Goal: Task Accomplishment & Management: Complete application form

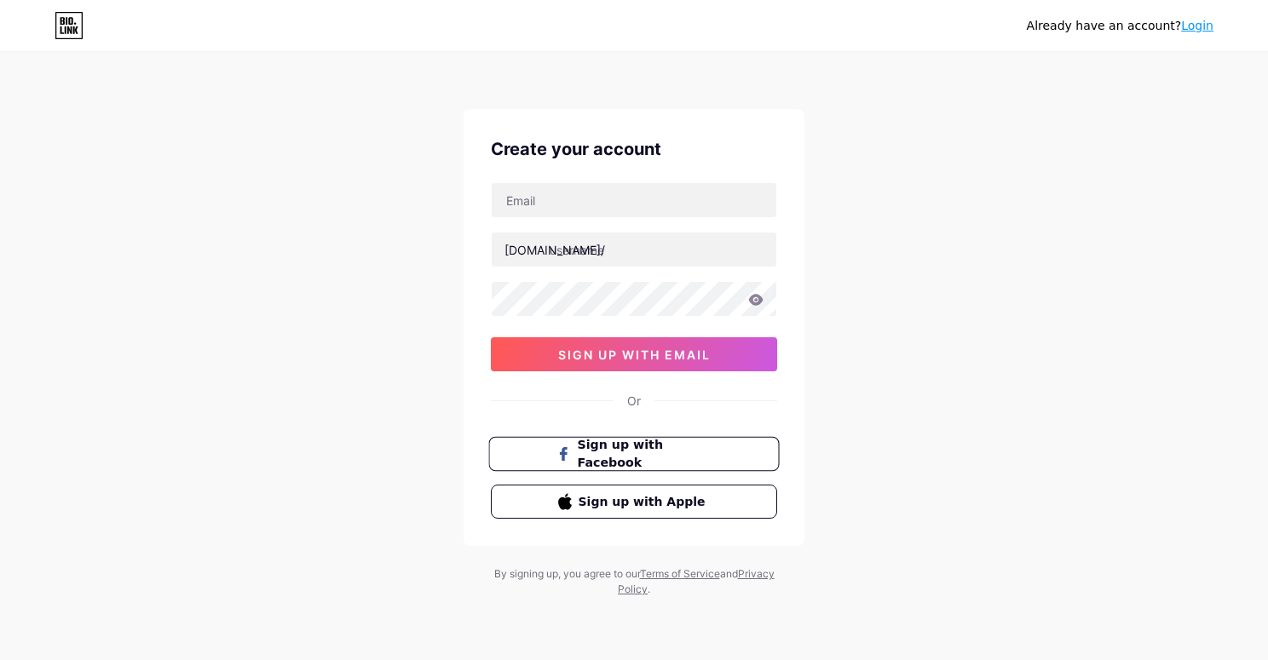
click at [597, 452] on span "Sign up with Facebook" at bounding box center [645, 454] width 134 height 37
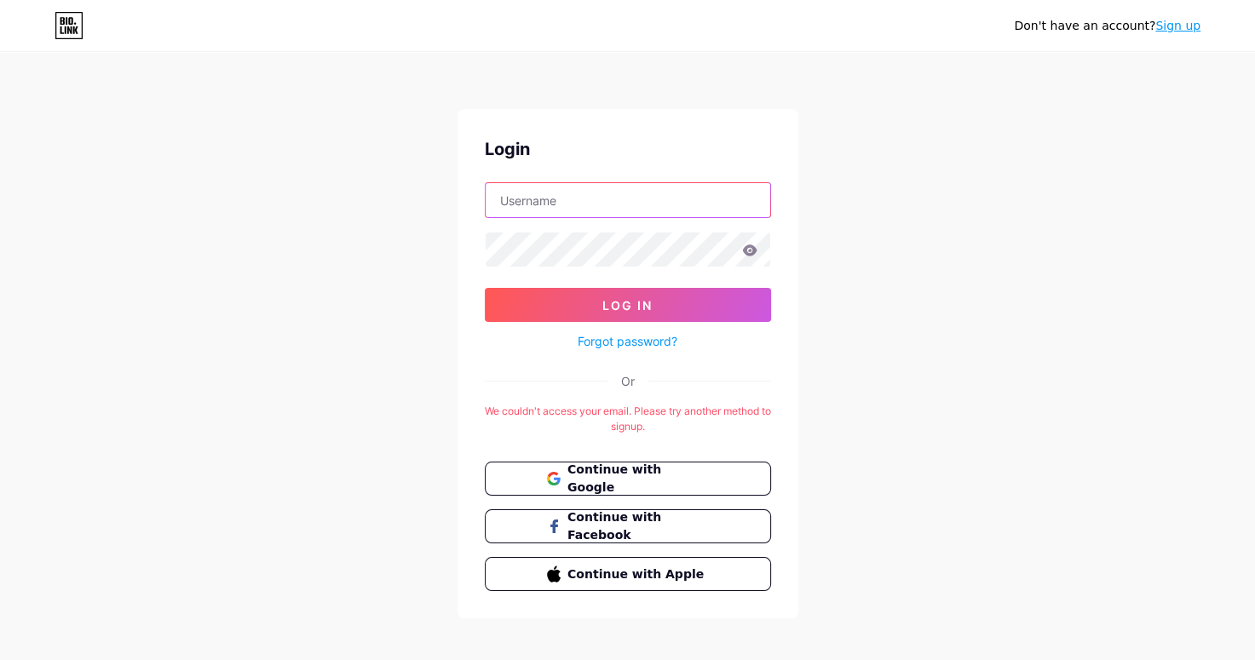
click at [566, 200] on input "text" at bounding box center [628, 200] width 285 height 34
click at [555, 209] on input "text" at bounding box center [628, 200] width 285 height 34
type input "ة"
type input "mostafa elmasry"
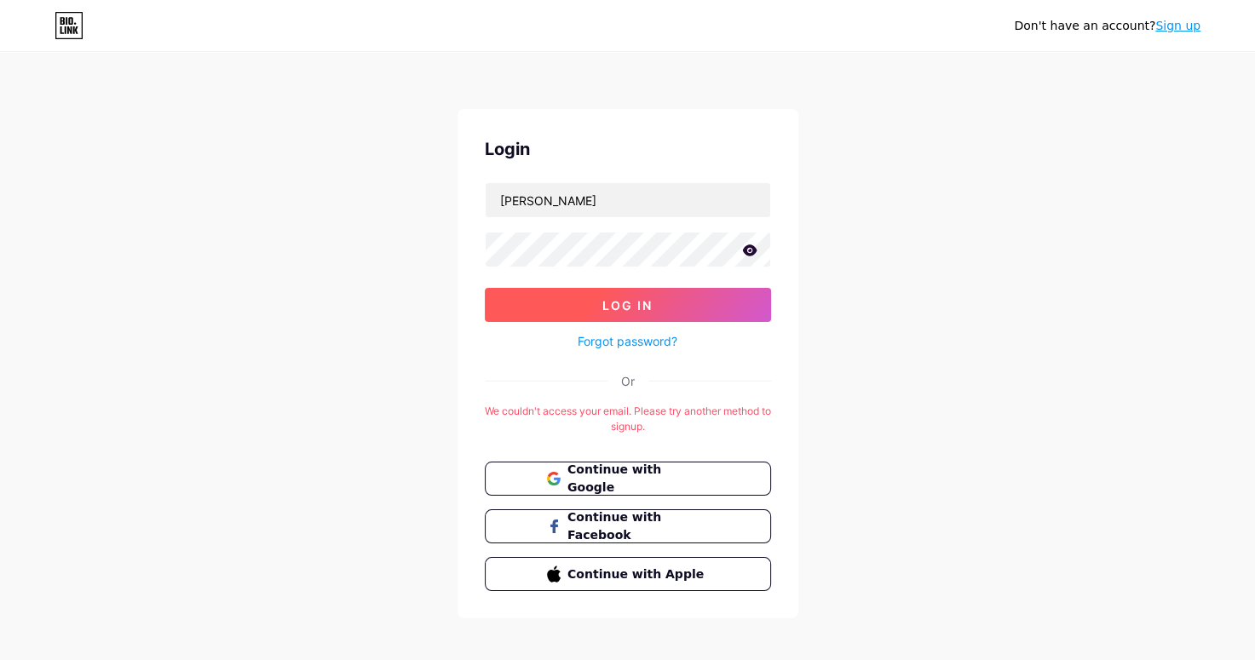
click at [611, 307] on span "Log In" at bounding box center [627, 305] width 50 height 14
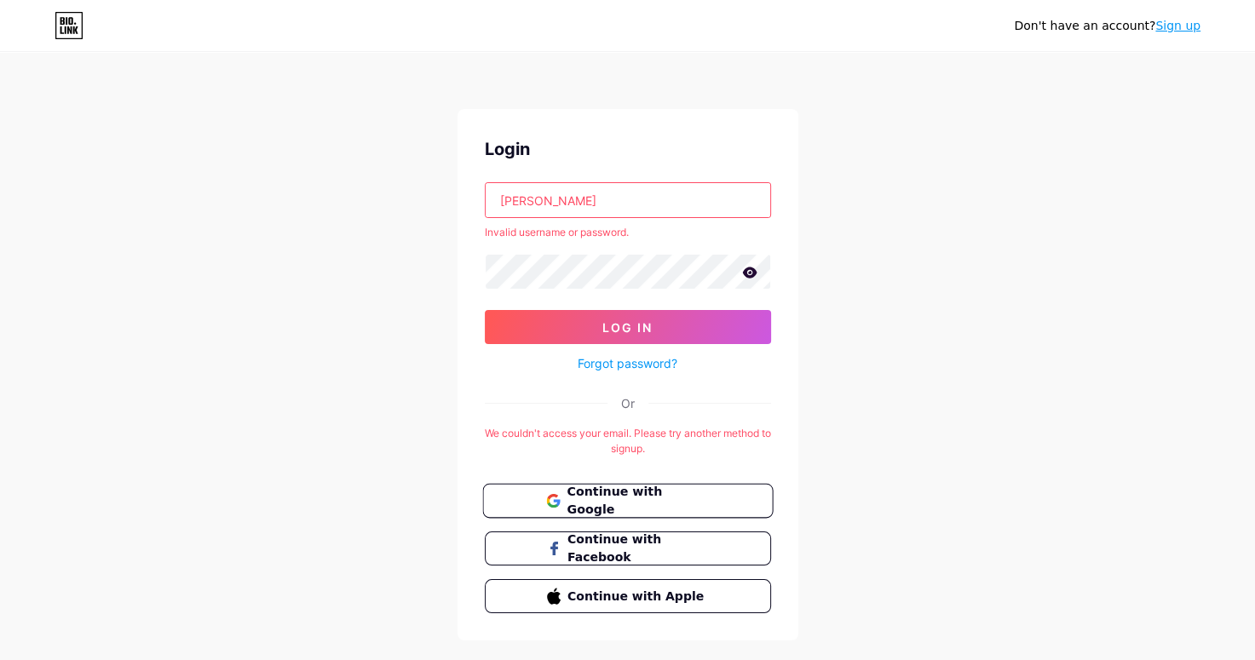
click at [640, 496] on span "Continue with Google" at bounding box center [637, 501] width 142 height 37
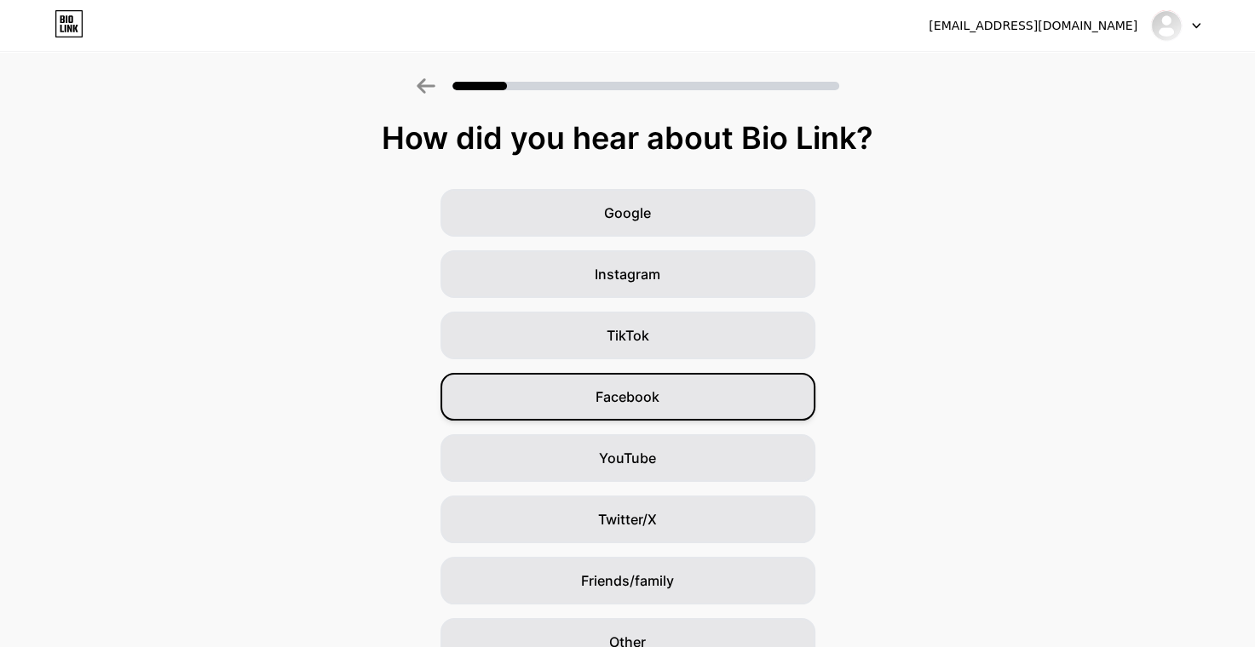
click at [565, 417] on div "Facebook" at bounding box center [627, 397] width 375 height 48
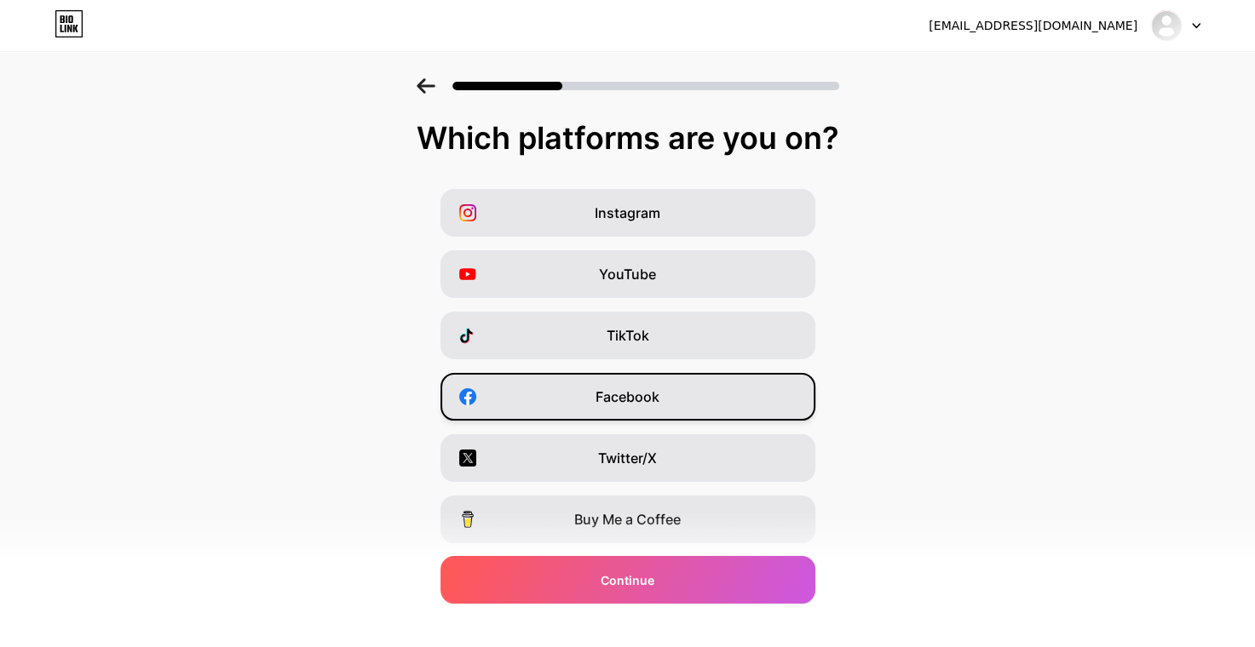
click at [570, 394] on div "Facebook" at bounding box center [627, 397] width 375 height 48
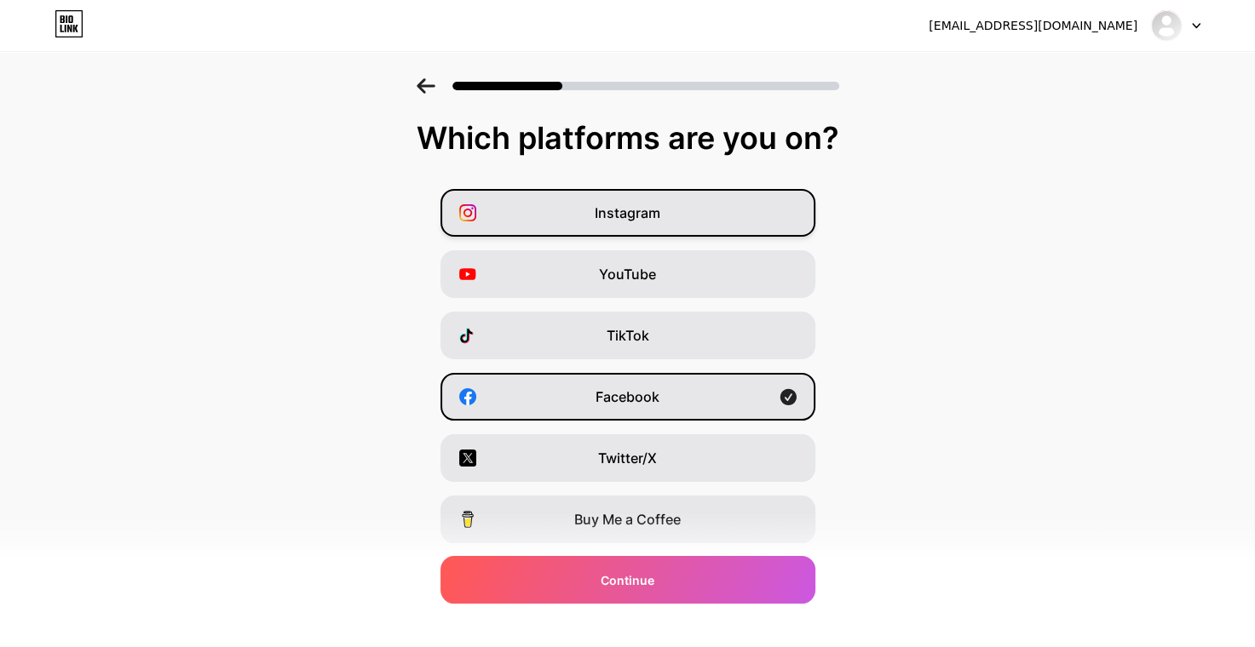
click at [582, 216] on div "Instagram" at bounding box center [627, 213] width 375 height 48
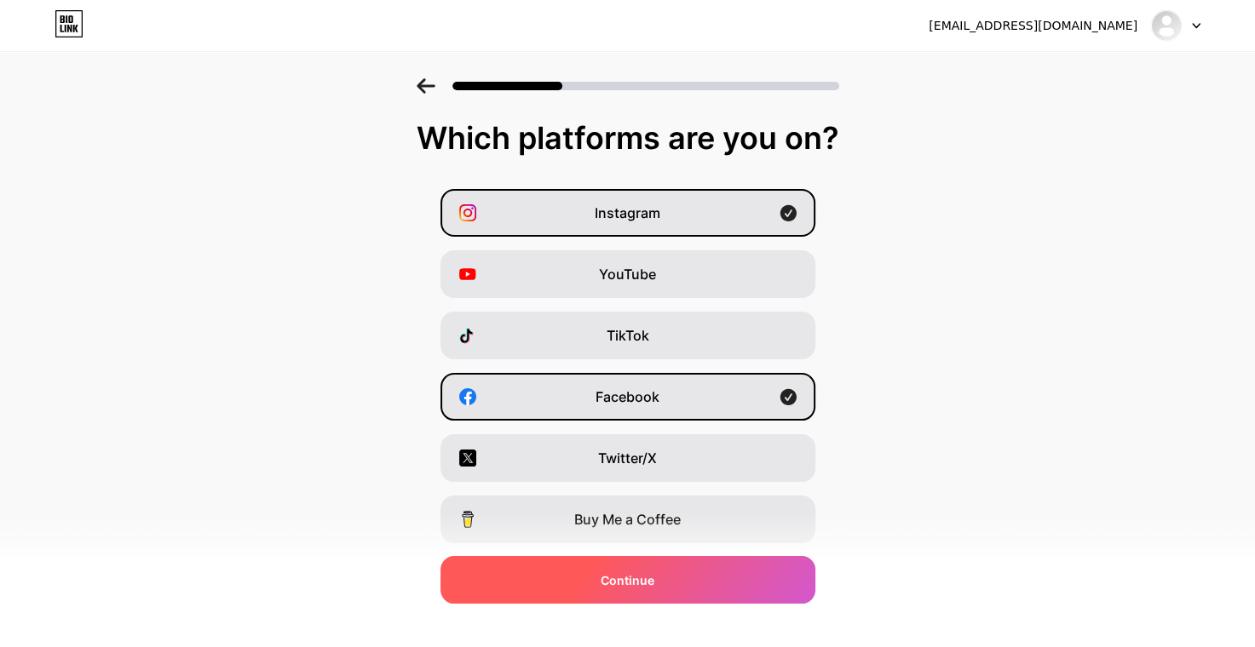
click at [650, 575] on span "Continue" at bounding box center [628, 581] width 54 height 18
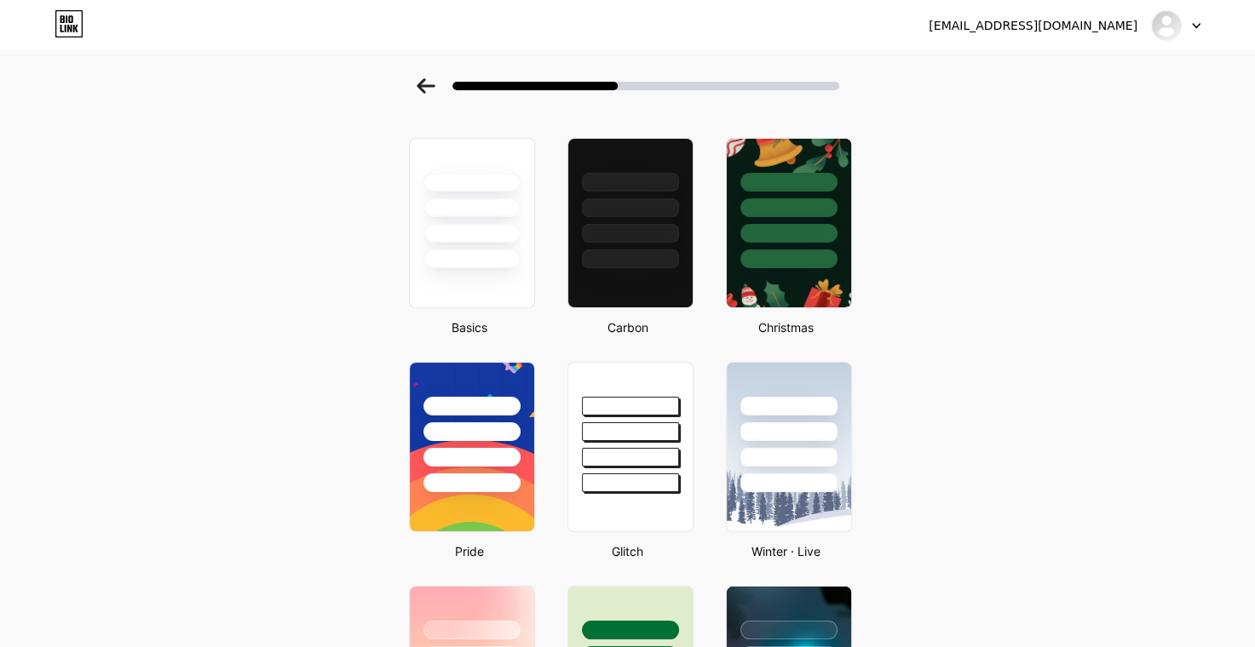
scroll to position [7, 0]
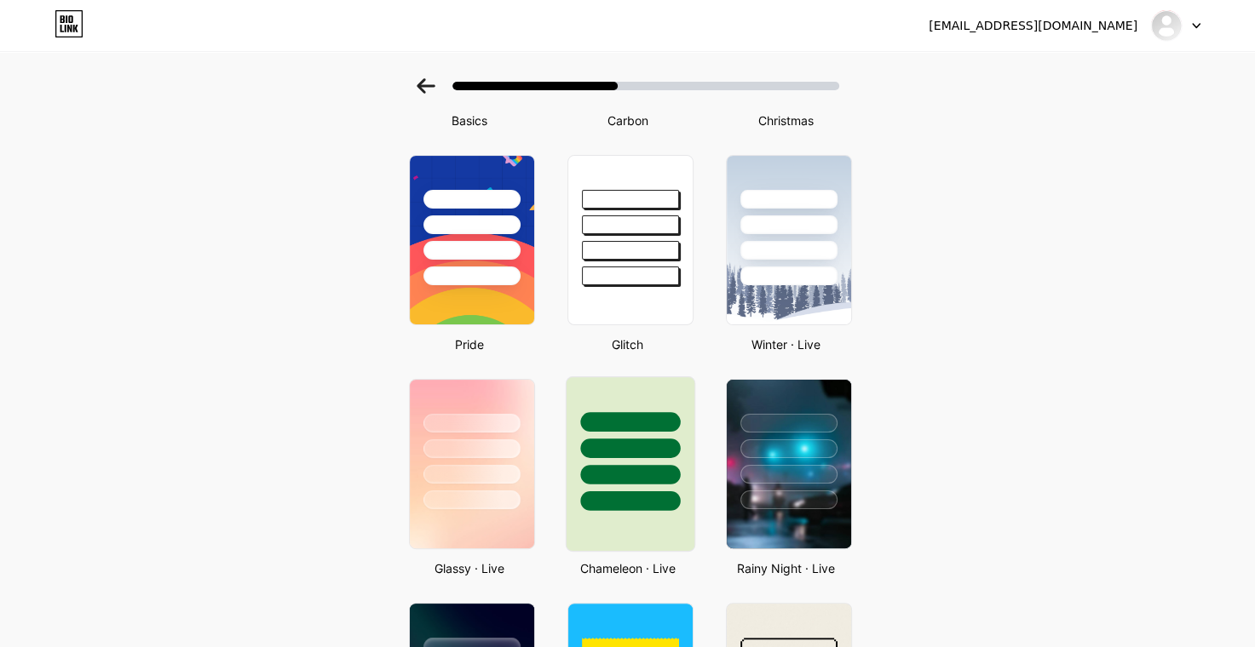
click at [621, 465] on div at bounding box center [630, 475] width 100 height 20
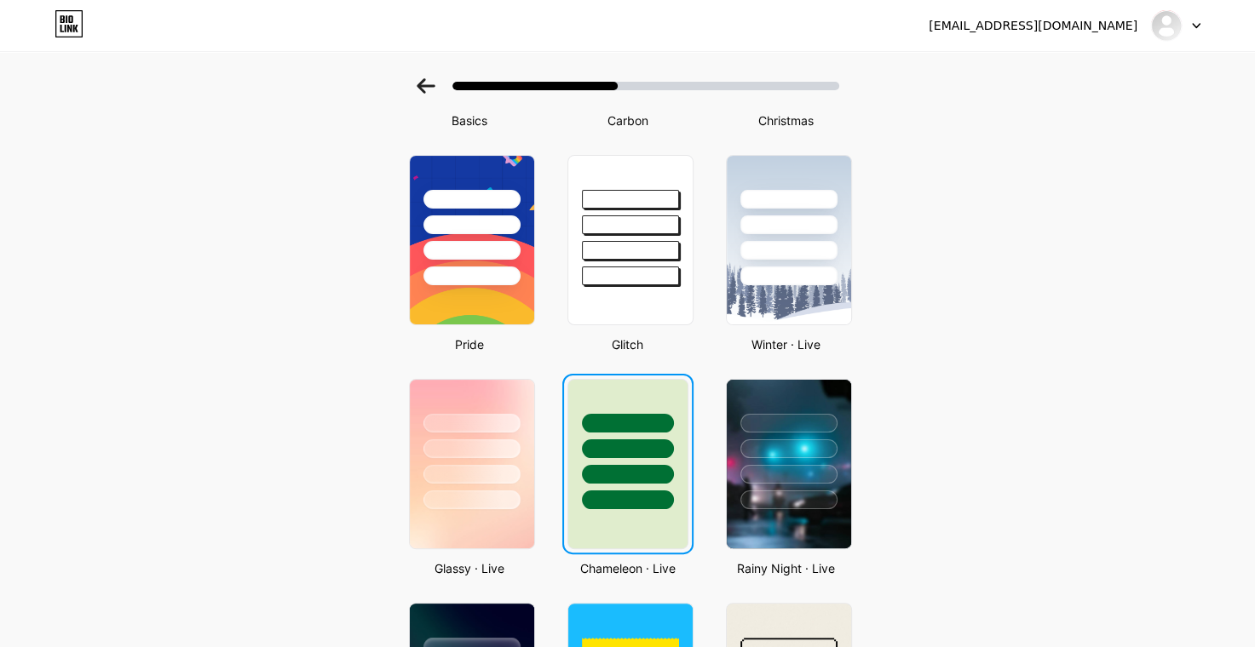
scroll to position [0, 0]
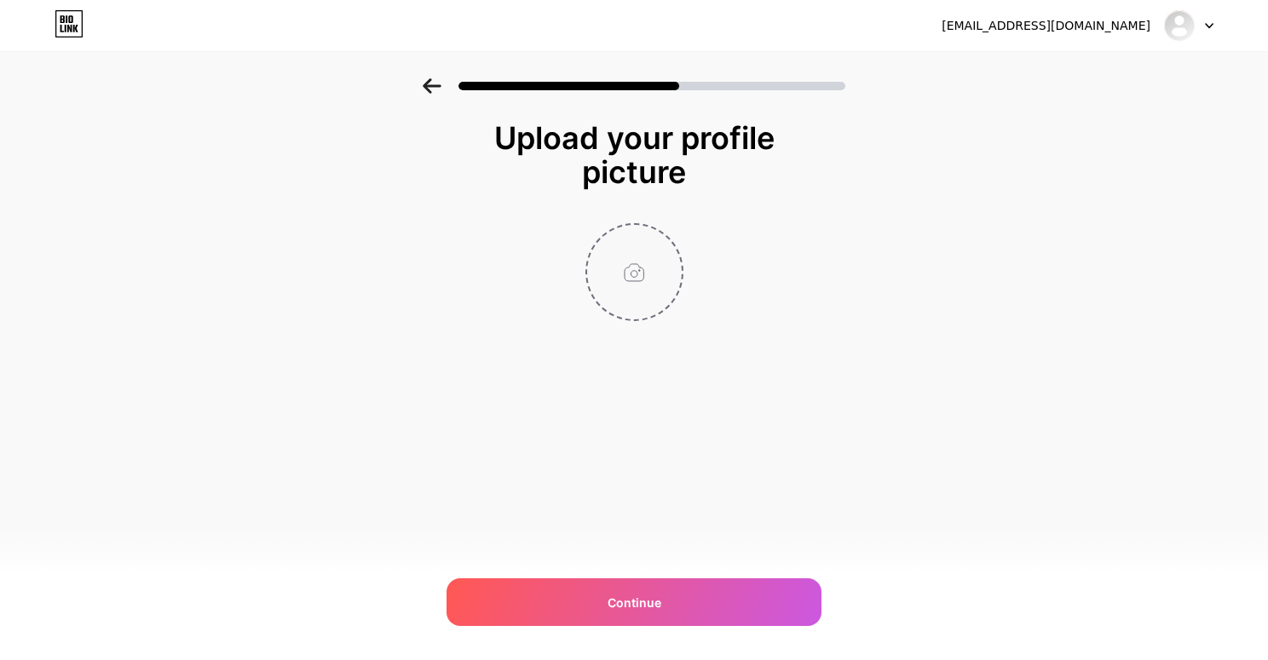
click at [624, 268] on input "file" at bounding box center [634, 272] width 95 height 95
type input "C:\fakepath\لوجو التقوي.jpg"
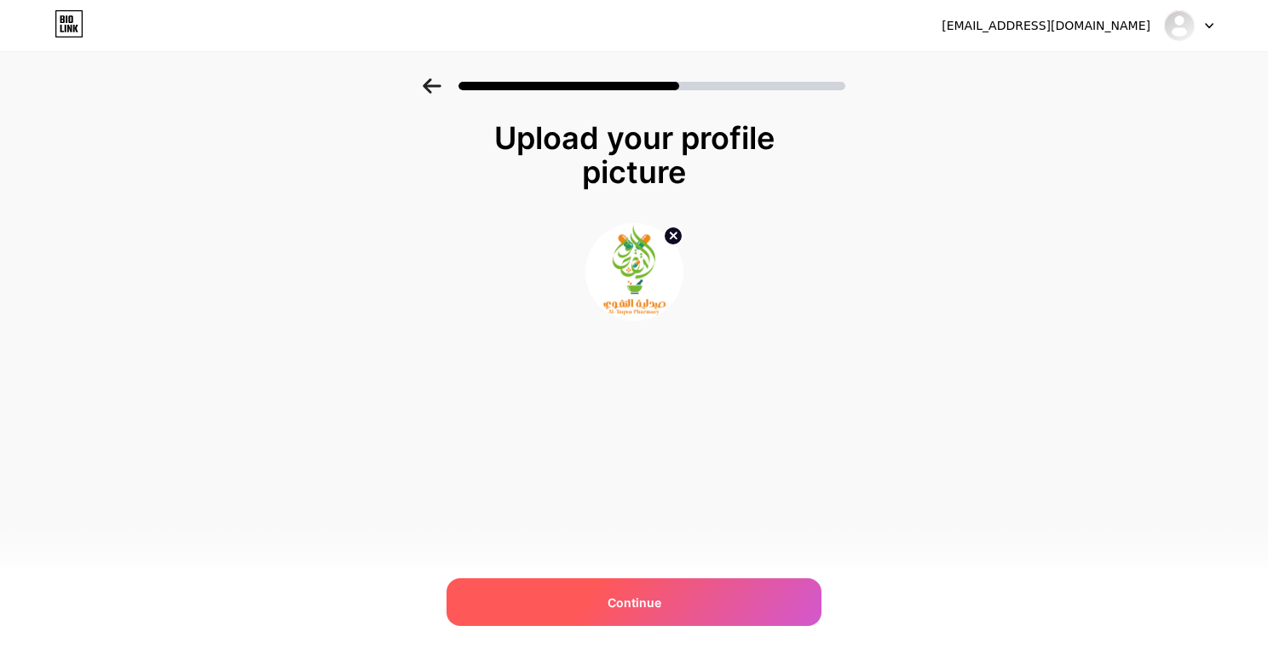
click at [688, 584] on div "Continue" at bounding box center [633, 602] width 375 height 48
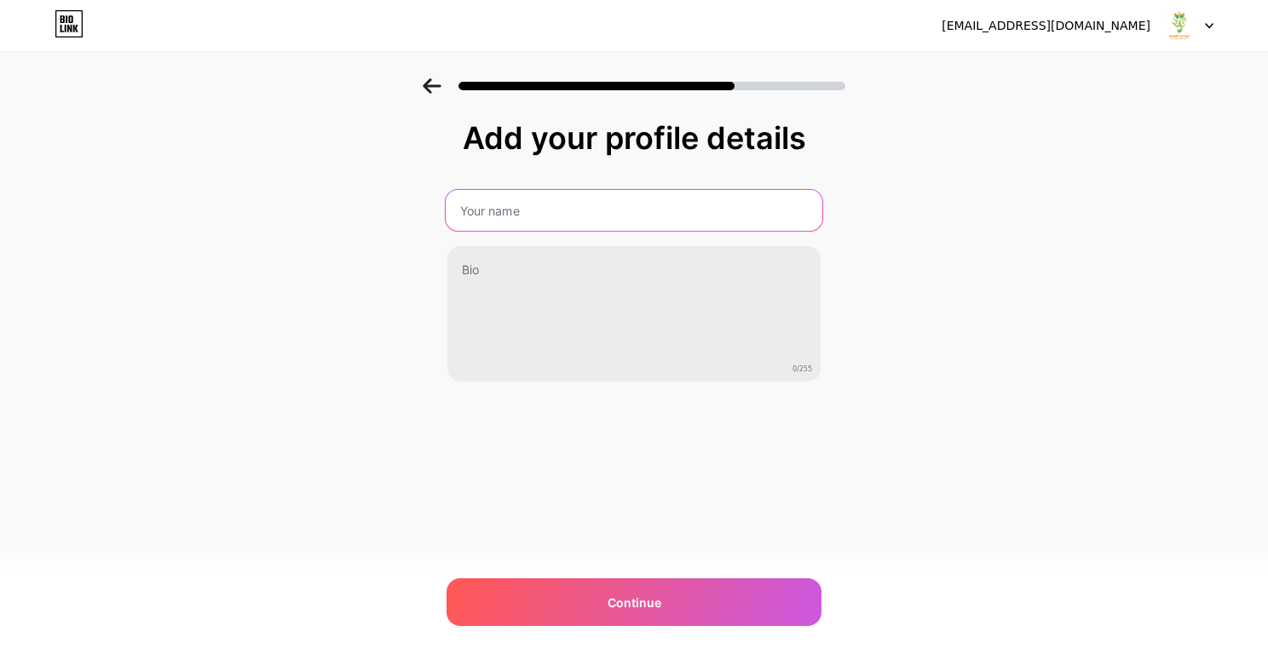
click at [510, 220] on input "text" at bounding box center [634, 210] width 377 height 41
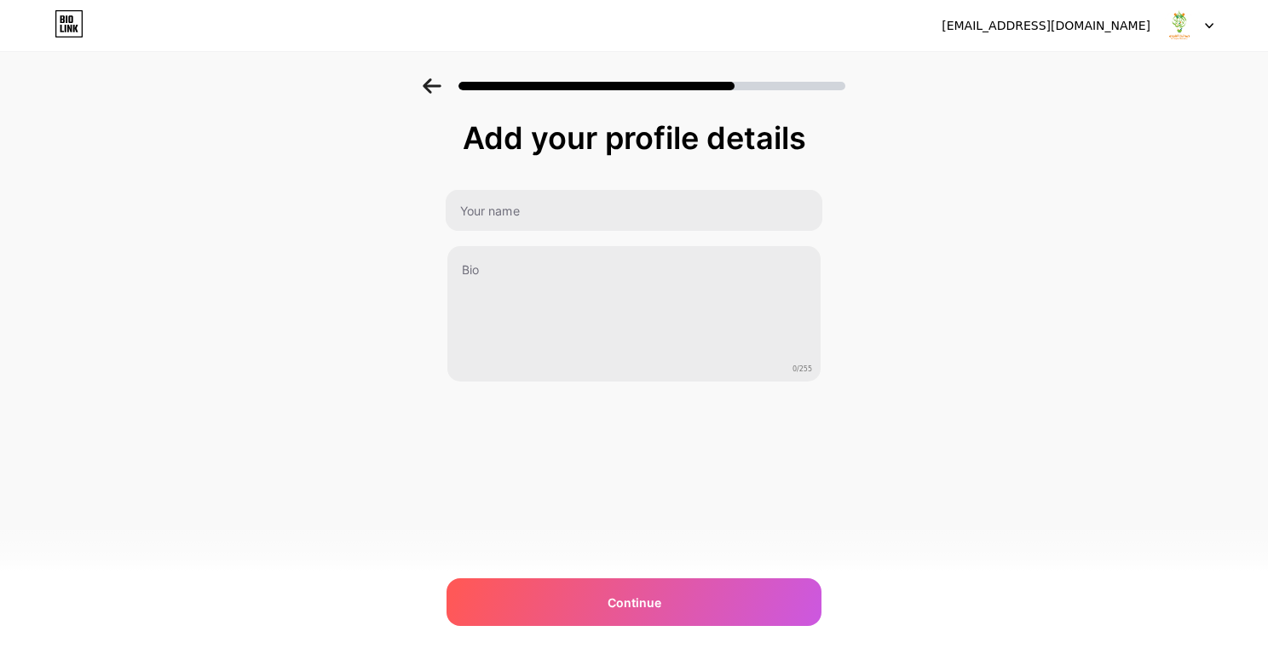
click at [351, 268] on div "Add your profile details 0/255 Continue Error" at bounding box center [634, 272] width 1268 height 389
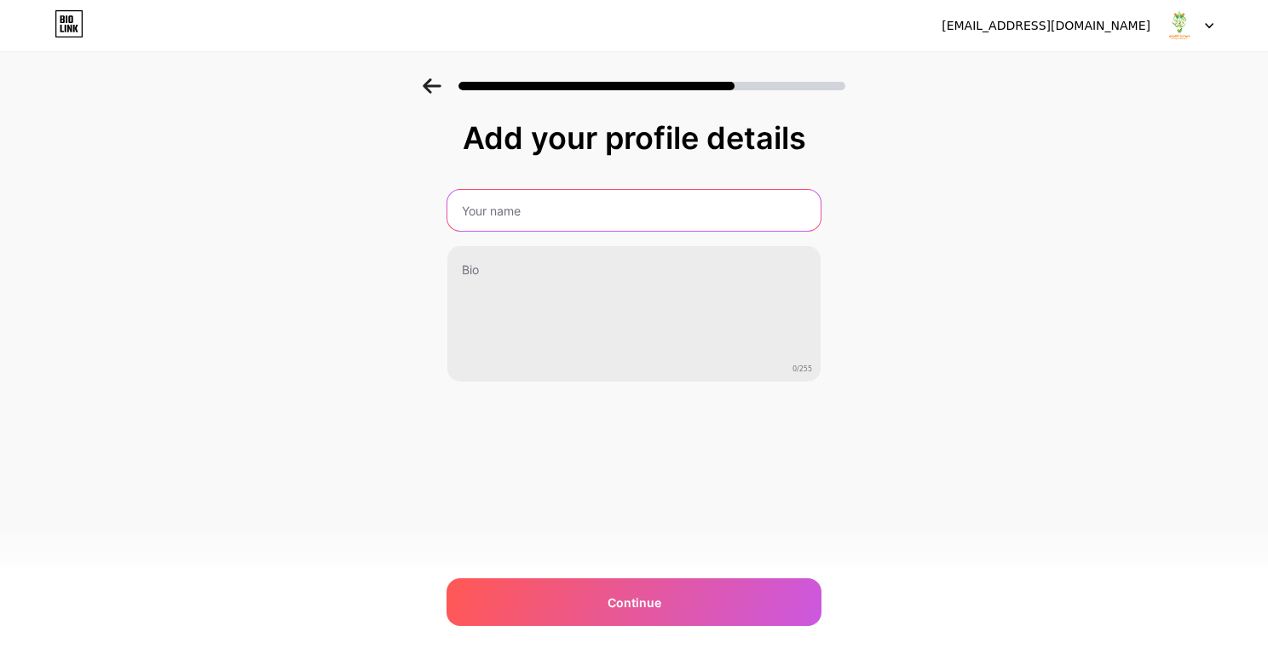
click at [501, 207] on input "text" at bounding box center [633, 210] width 373 height 41
type input "w"
type input "صيدلية التقوي"
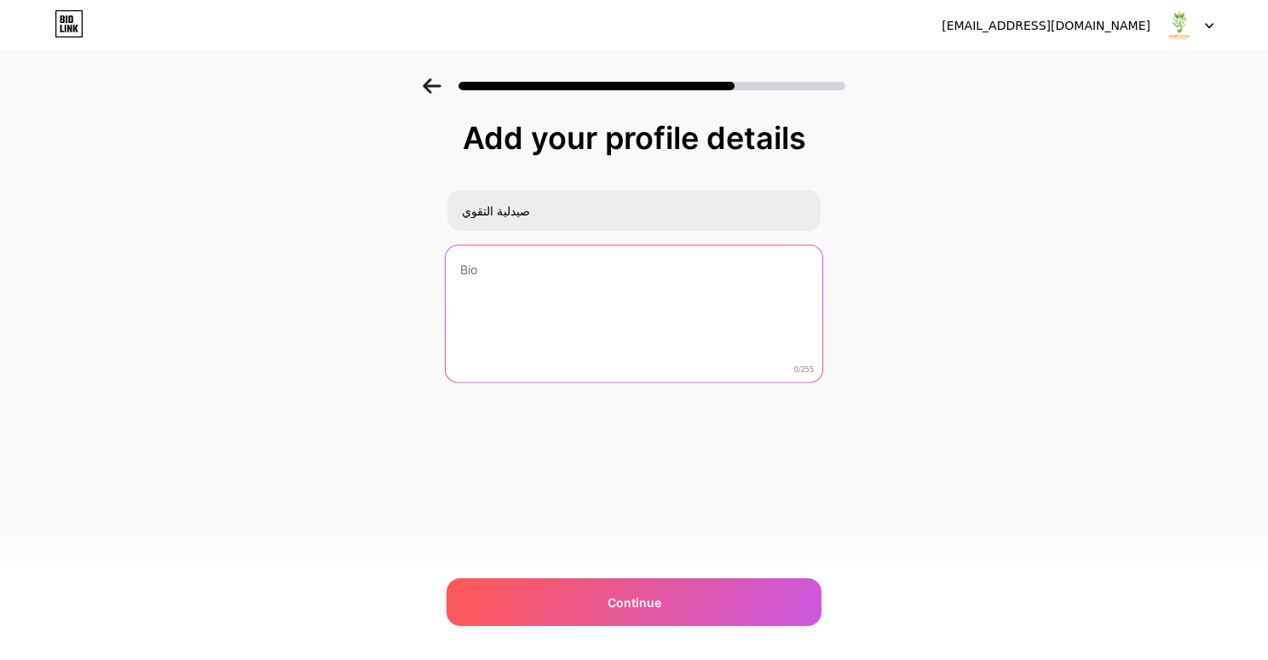
click at [493, 295] on textarea at bounding box center [634, 314] width 377 height 139
paste textarea ""Al-Taqwa Pharmacy: We don’t sell. We care.""
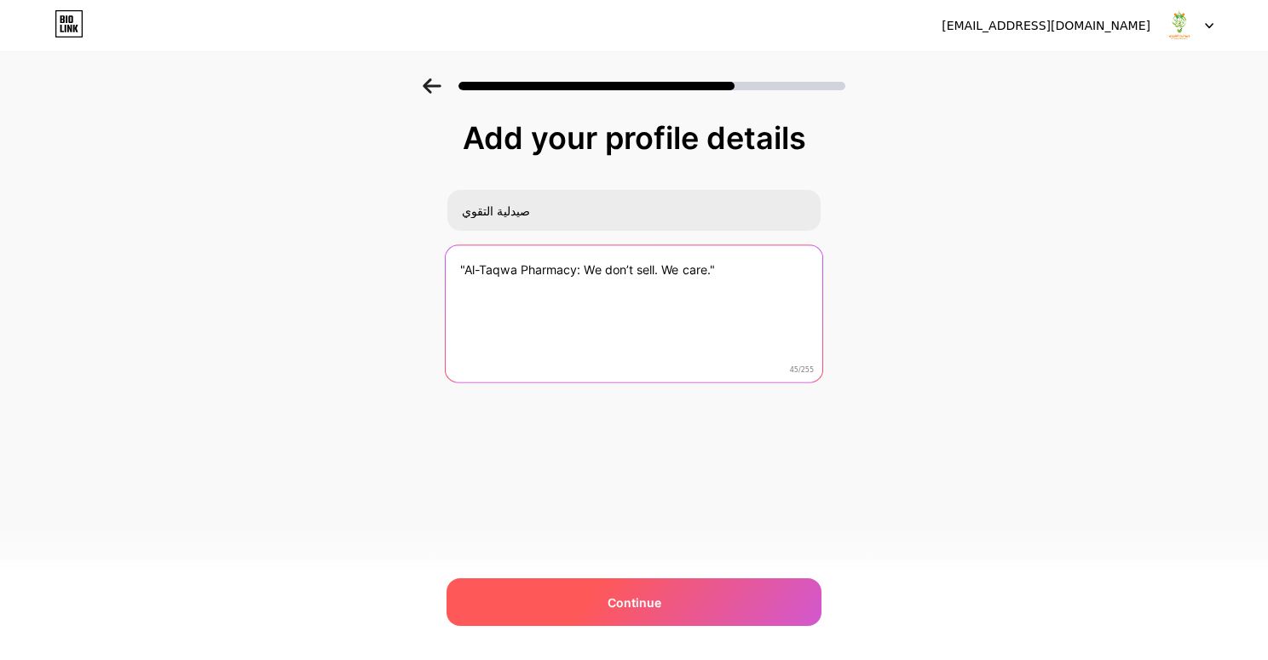
type textarea ""Al-Taqwa Pharmacy: We don’t sell. We care.""
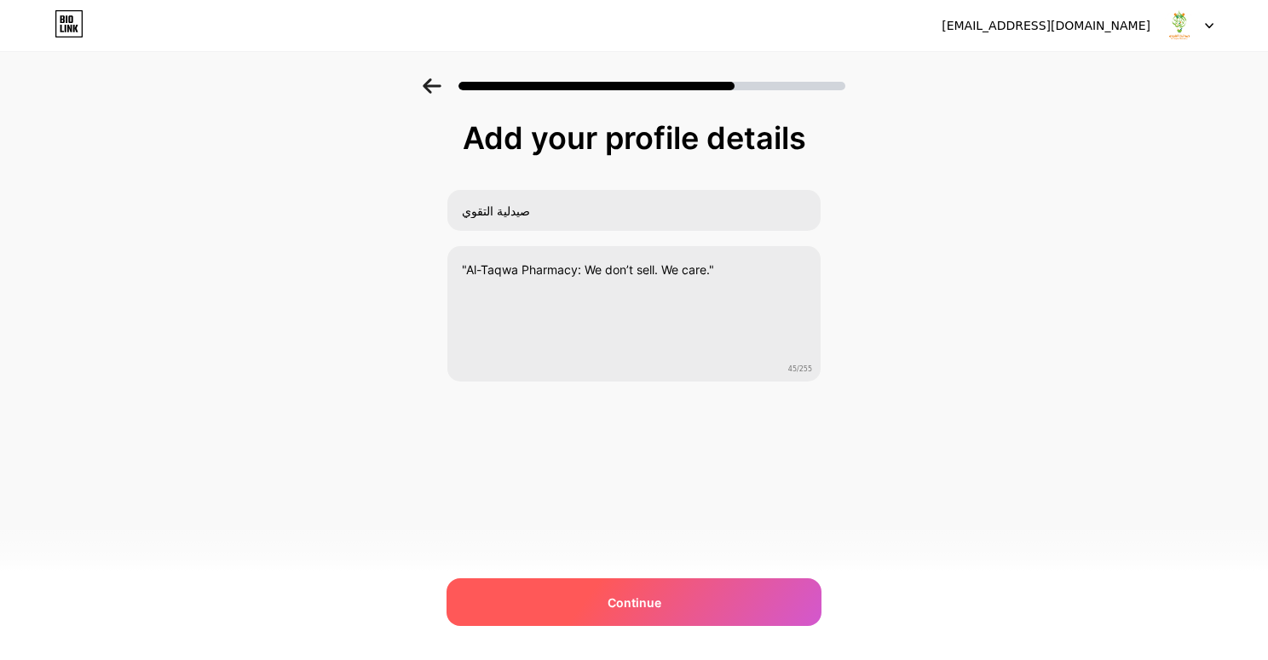
click at [707, 600] on div "Continue" at bounding box center [633, 602] width 375 height 48
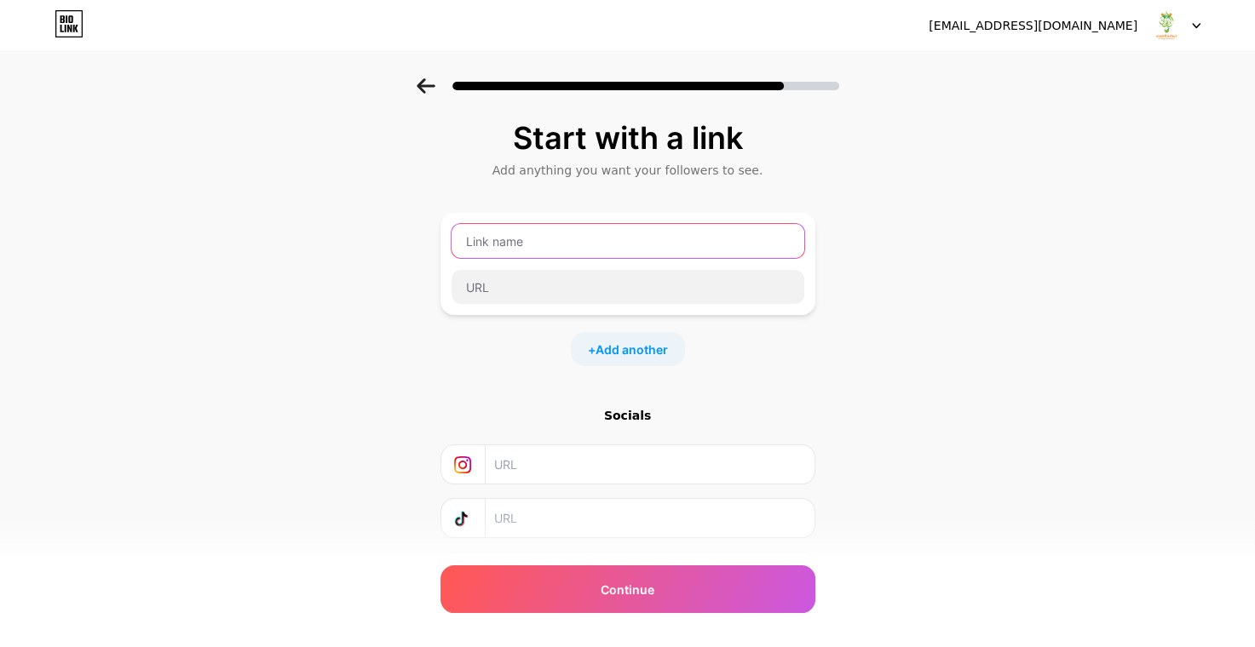
click at [573, 255] on input "text" at bounding box center [627, 241] width 353 height 34
click at [647, 353] on span "Add another" at bounding box center [631, 350] width 72 height 18
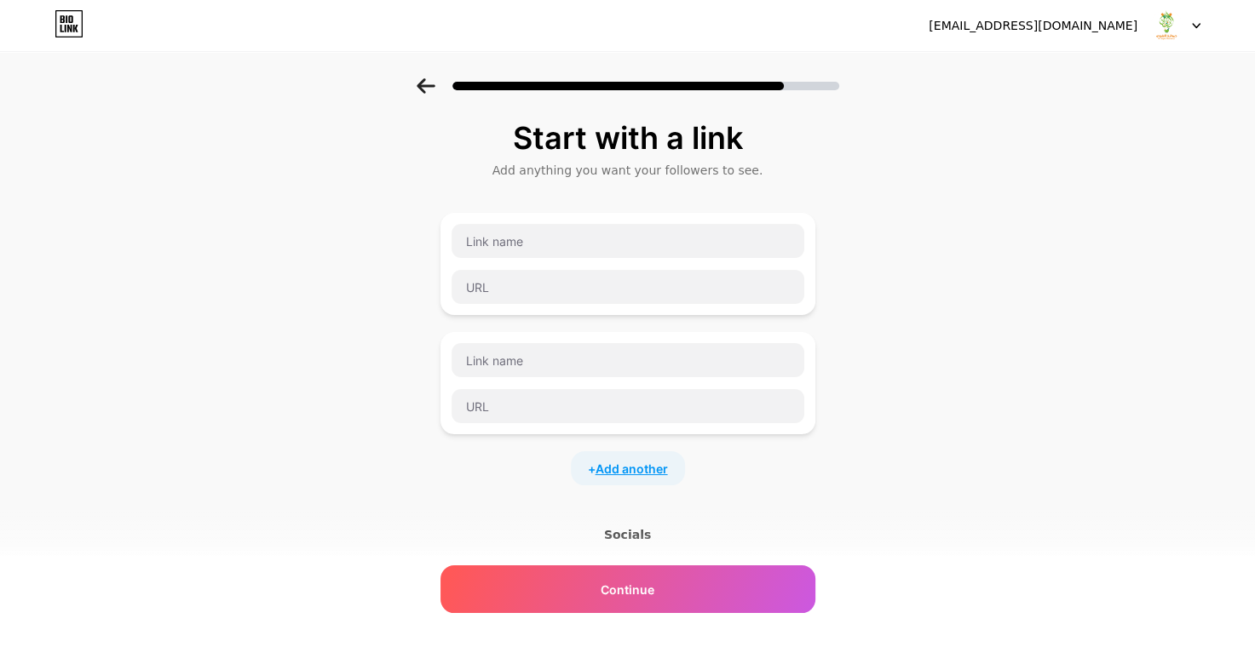
click at [618, 463] on span "Add another" at bounding box center [631, 469] width 72 height 18
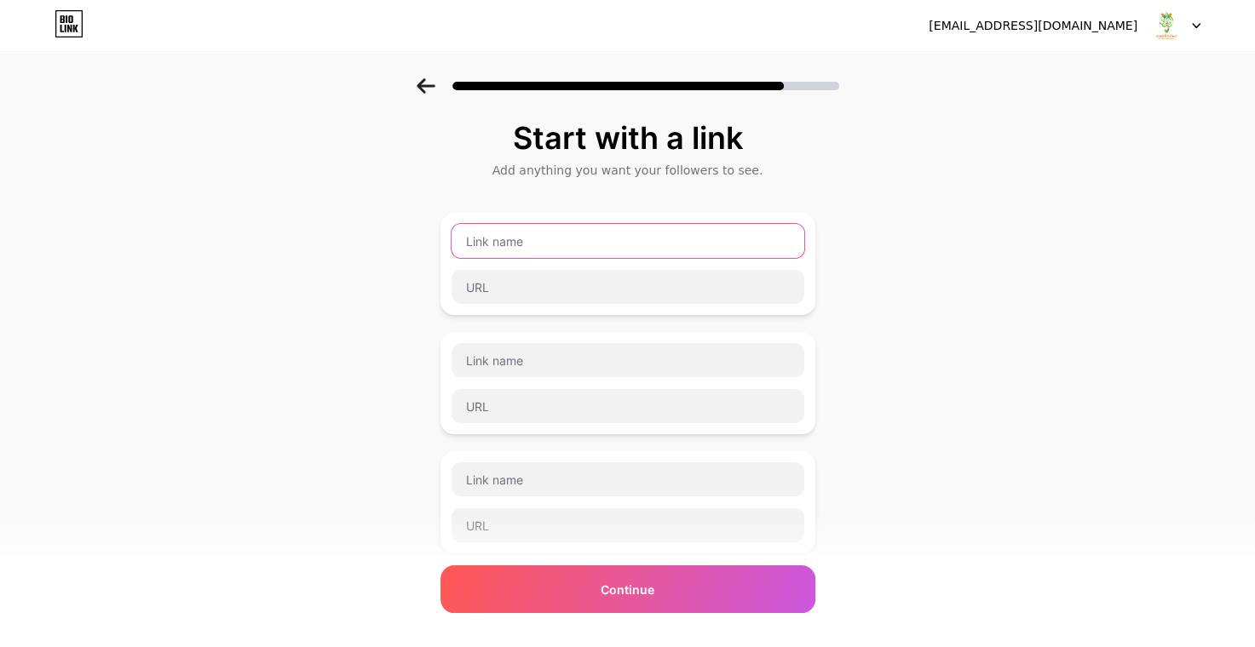
click at [554, 241] on input "text" at bounding box center [627, 241] width 353 height 34
click at [532, 244] on input "text" at bounding box center [627, 241] width 353 height 34
type input "facebook"
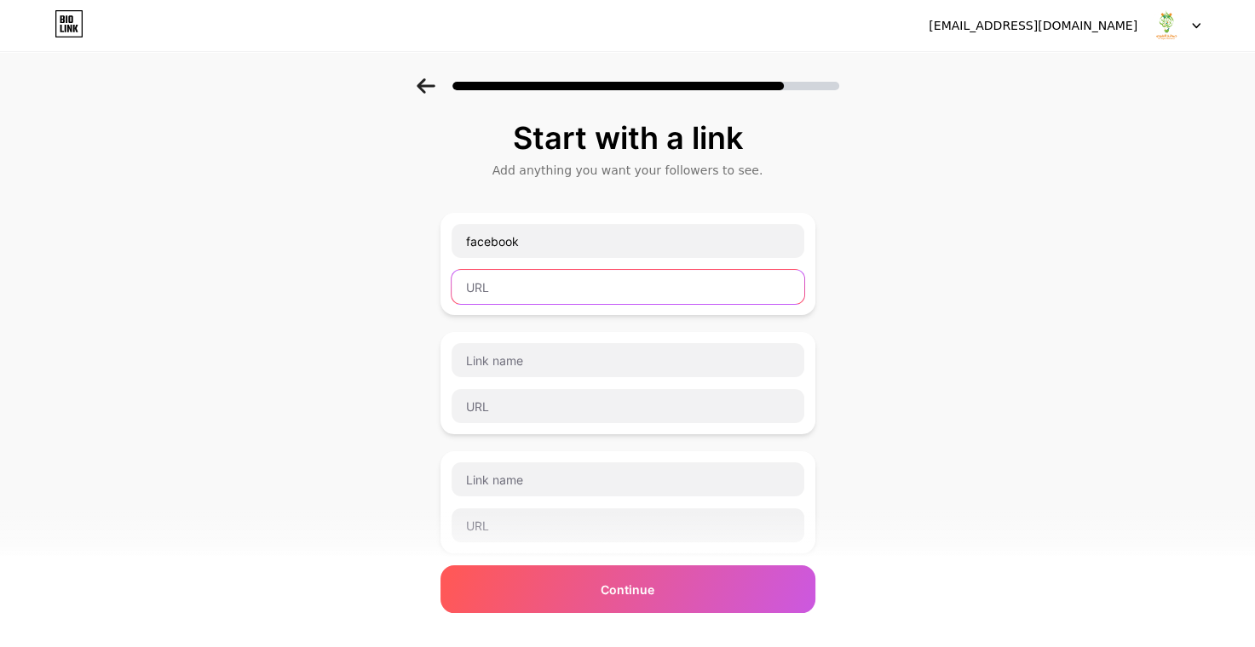
click at [517, 292] on input "text" at bounding box center [627, 287] width 353 height 34
paste input "https://www.facebook.com/profile.php?id=61580624823912"
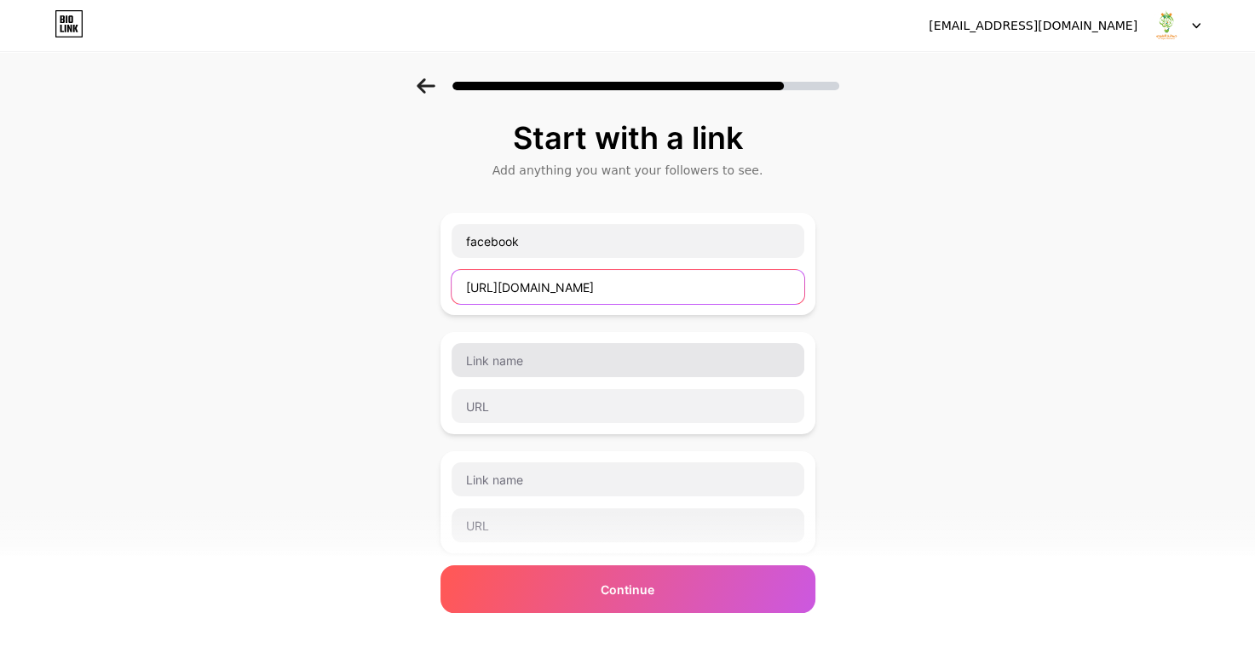
type input "https://www.facebook.com/profile.php?id=61580624823912"
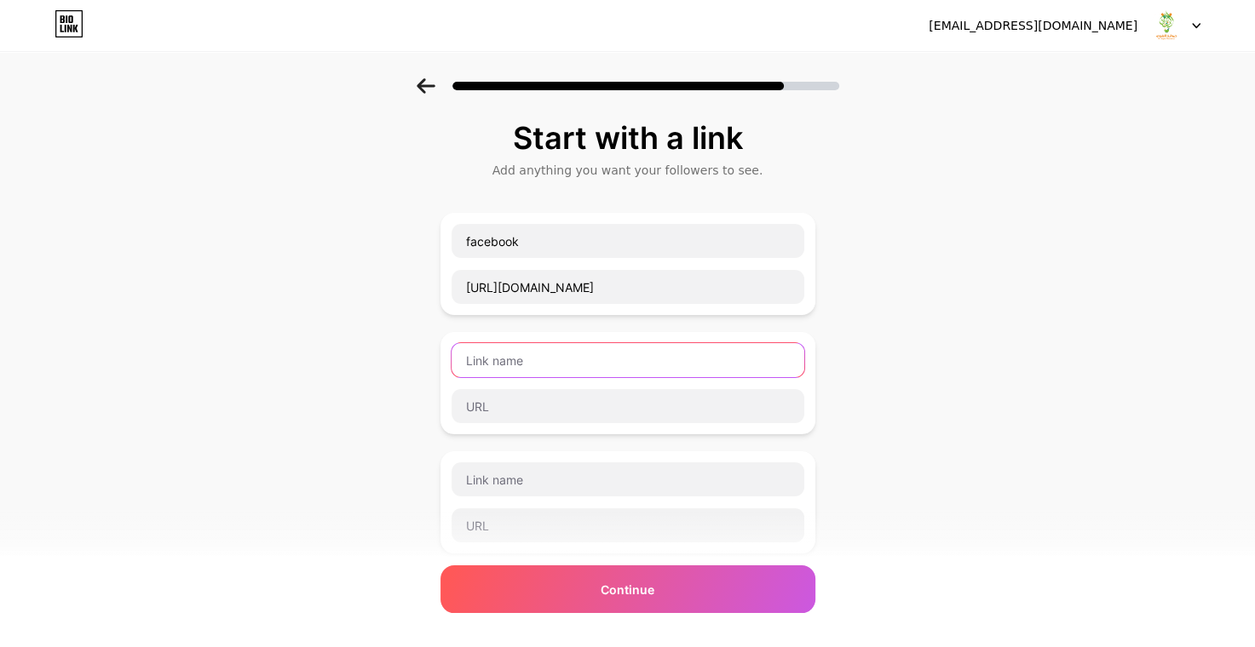
scroll to position [0, 0]
click at [506, 360] on input "text" at bounding box center [627, 360] width 353 height 34
click at [474, 372] on input "text" at bounding box center [627, 360] width 353 height 34
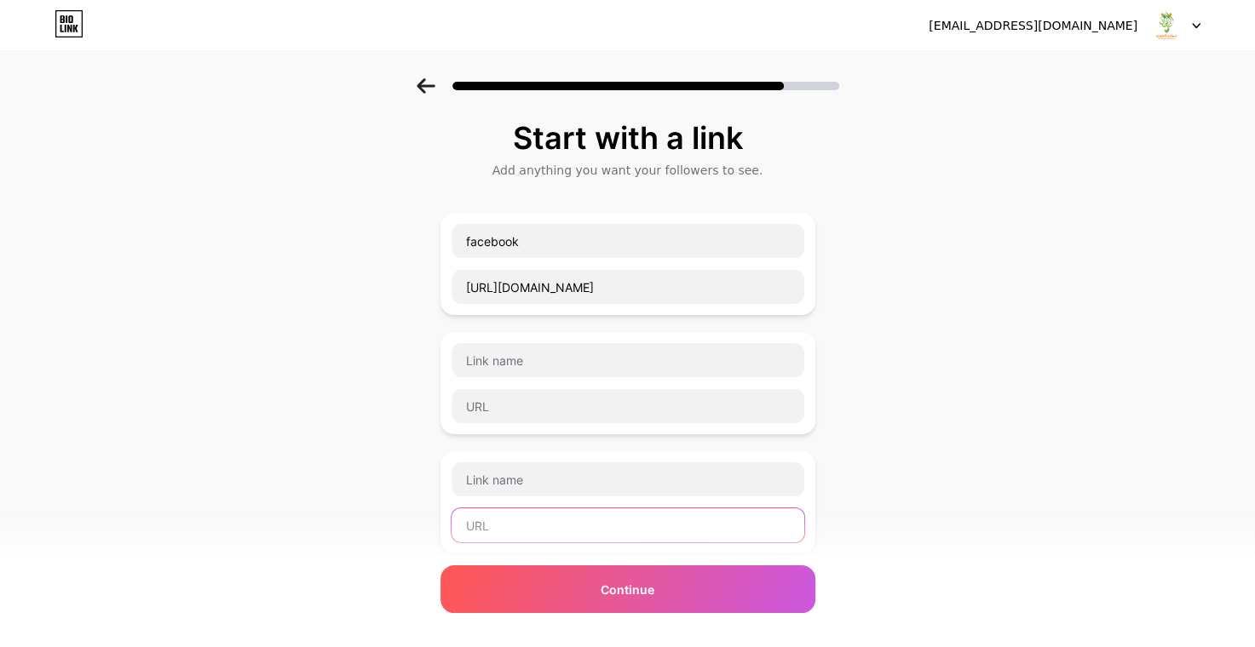
click at [481, 523] on input "text" at bounding box center [627, 526] width 353 height 34
paste input "https://maps.app.goo.gl/ZycCFqncoFX7jJsC6"
type input "https://maps.app.goo.gl/ZycCFqncoFX7jJsC6"
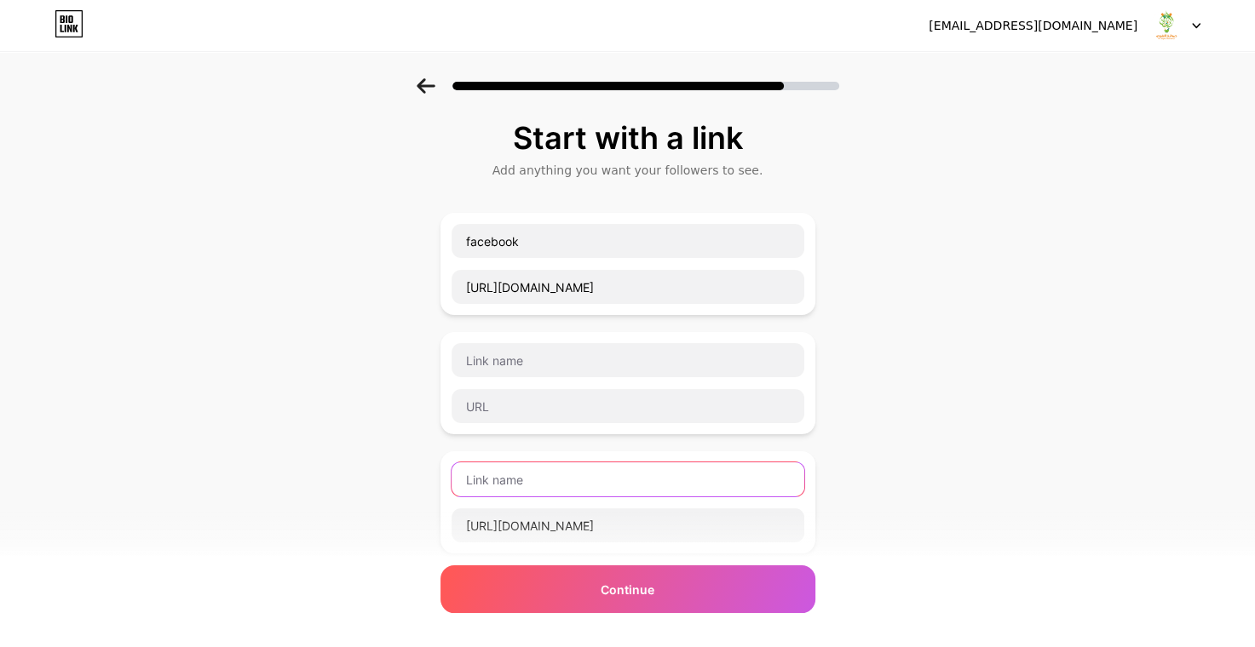
click at [532, 482] on input "text" at bounding box center [627, 480] width 353 height 34
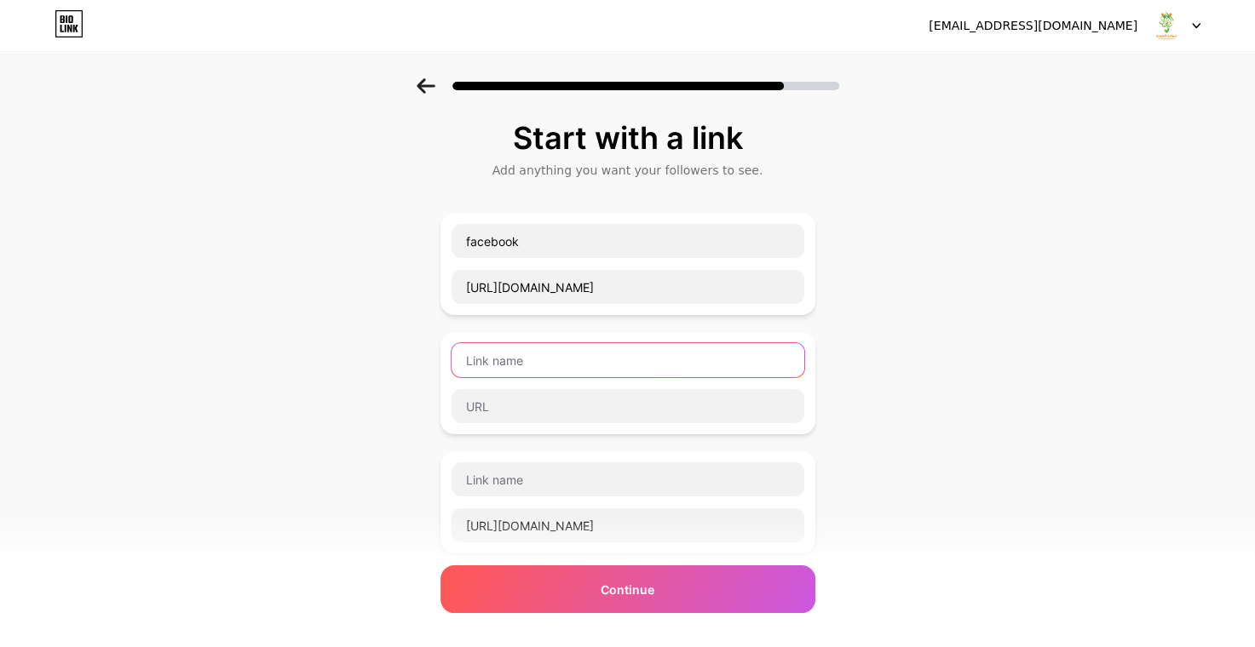
click at [786, 354] on input "text" at bounding box center [627, 360] width 353 height 34
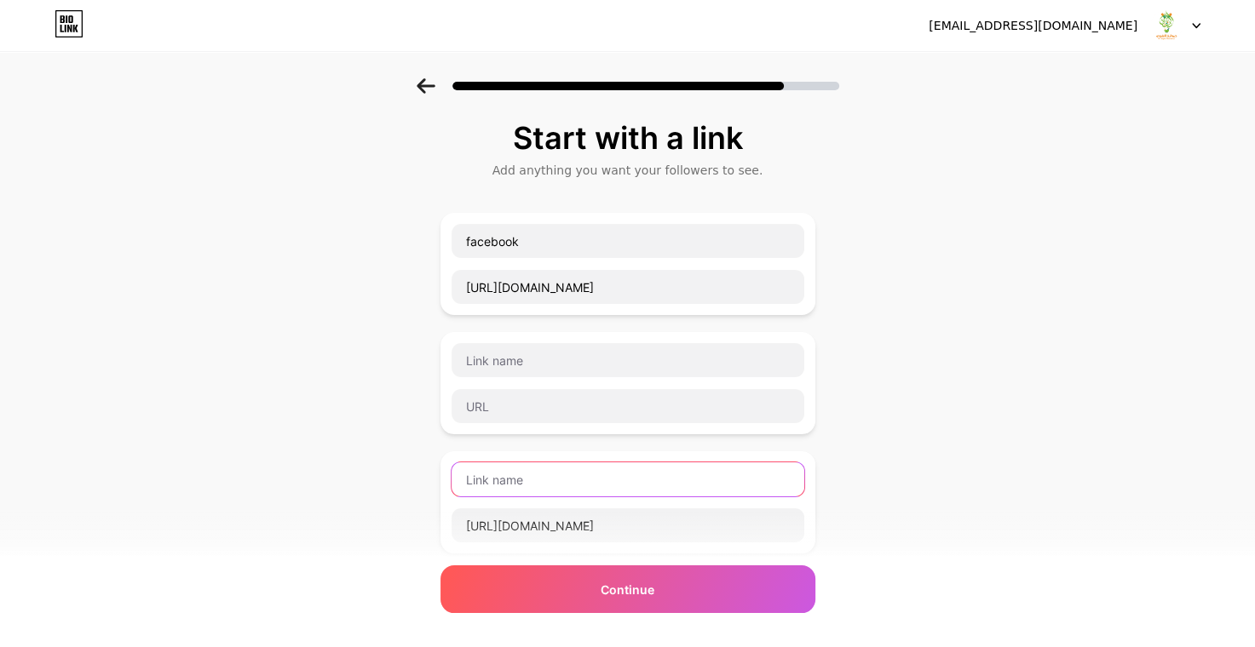
click at [471, 477] on input "text" at bounding box center [627, 480] width 353 height 34
type input "Google Maps"
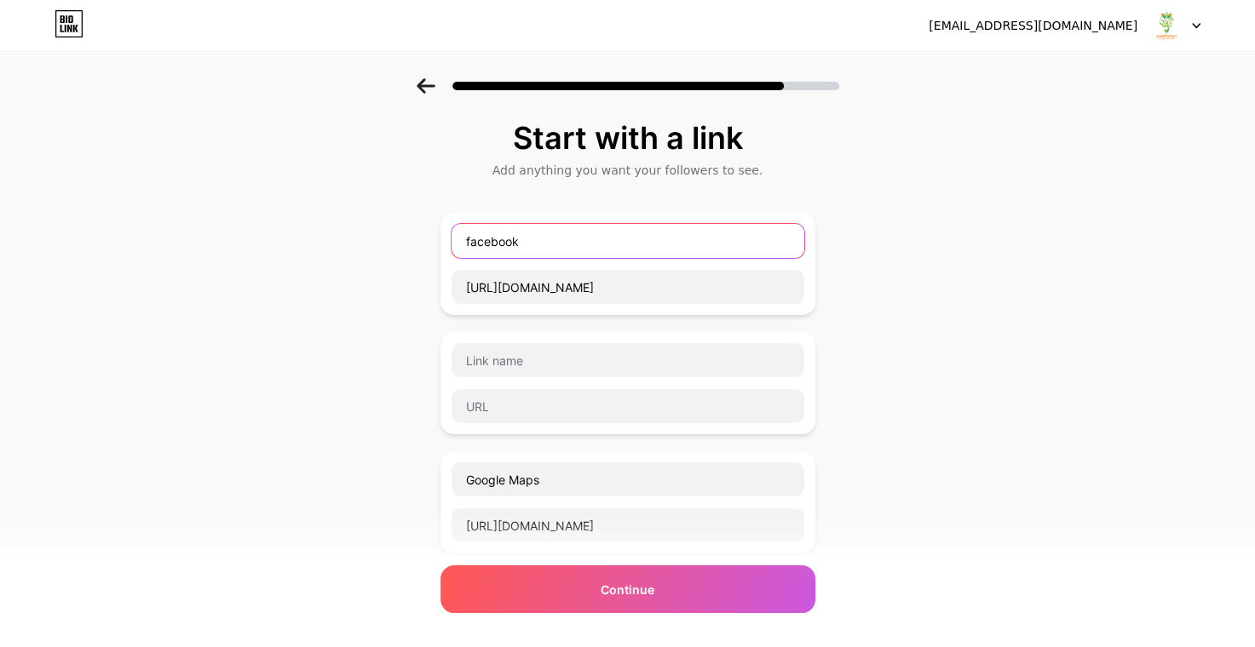
drag, startPoint x: 475, startPoint y: 239, endPoint x: 454, endPoint y: 248, distance: 23.3
click at [454, 248] on div "facebook https://www.facebook.com/profile.php?id=61580624823912" at bounding box center [627, 264] width 375 height 102
click at [584, 230] on input "Facebook" at bounding box center [627, 241] width 353 height 34
type input "Facebook"
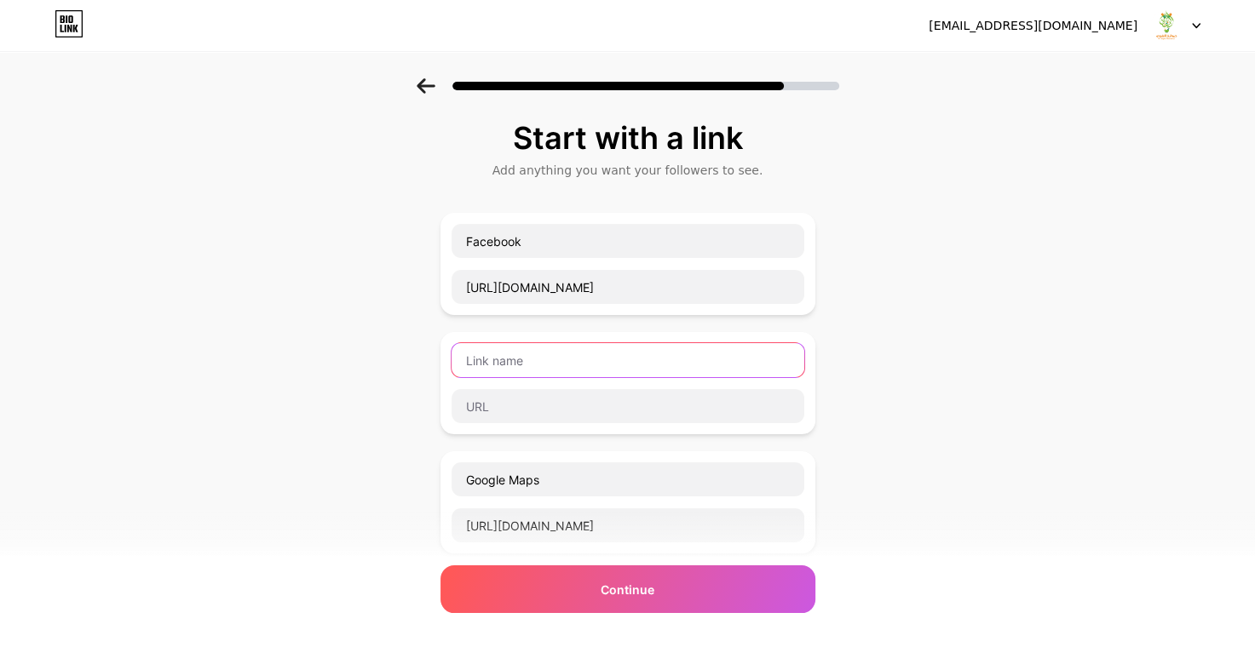
click at [551, 354] on input "text" at bounding box center [627, 360] width 353 height 34
type input "Whatsapp"
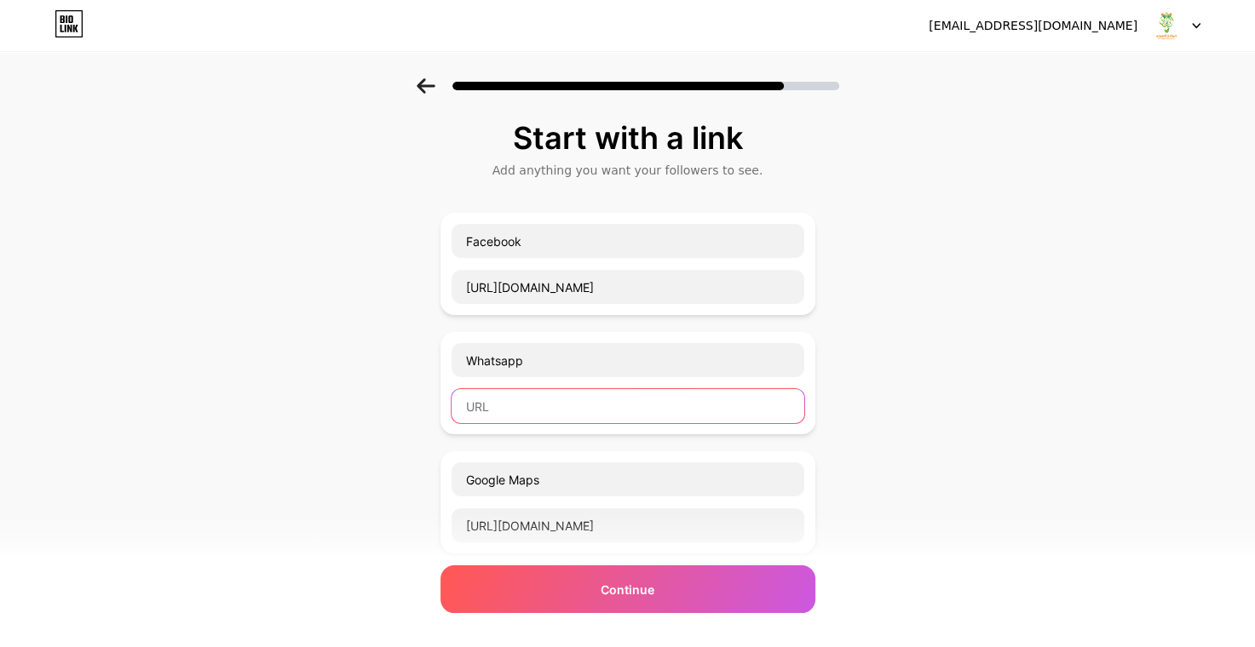
click at [513, 411] on input "text" at bounding box center [627, 406] width 353 height 34
paste input "https://api.whatsapp.com/send?phone=201060700985&text&context=AffB90dKFR2SnJCJN…"
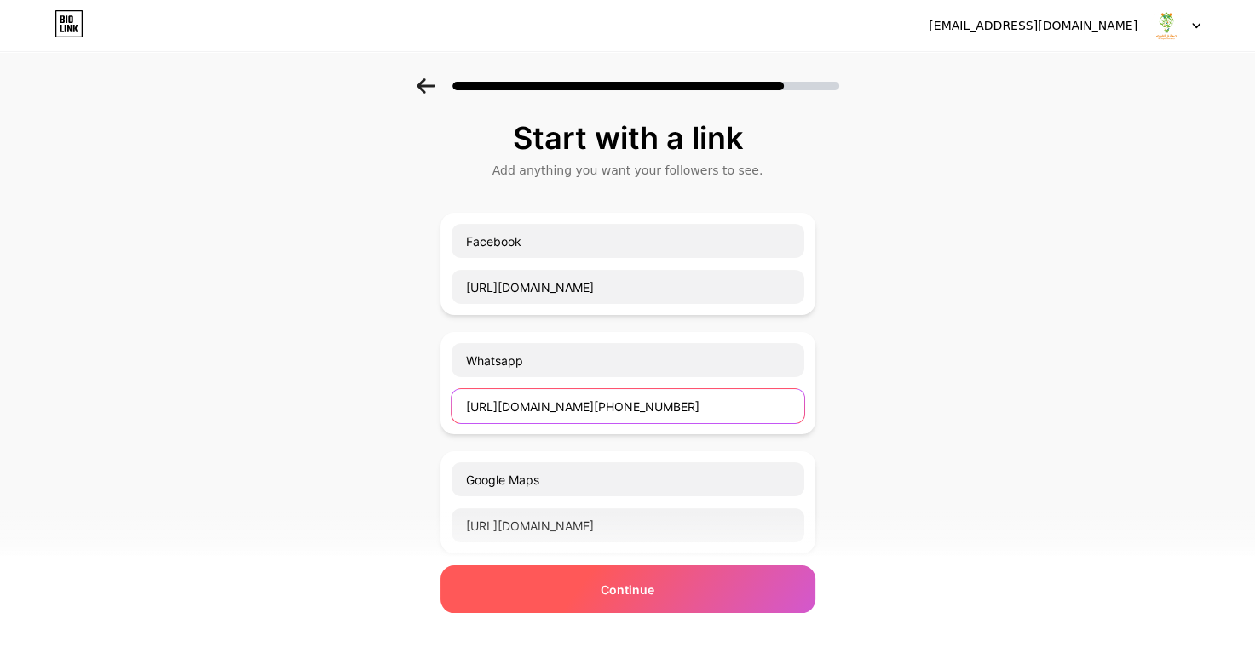
type input "https://api.whatsapp.com/send?phone=201060700985&text&context=AffB90dKFR2SnJCJN…"
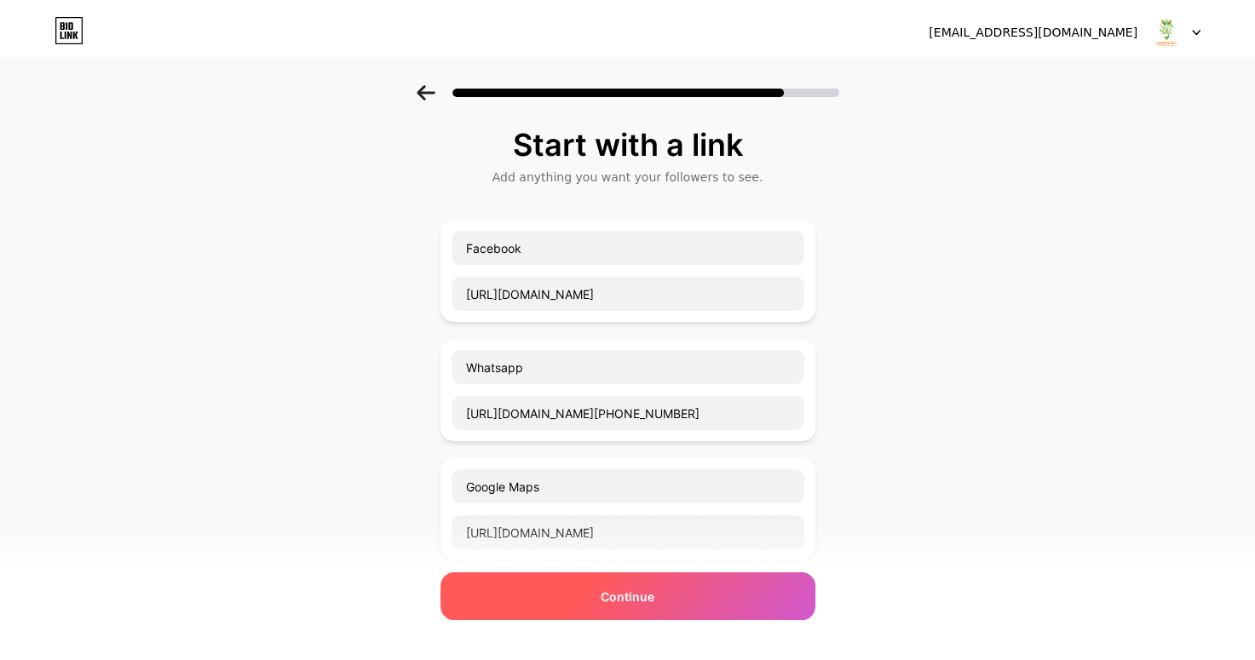
scroll to position [0, 0]
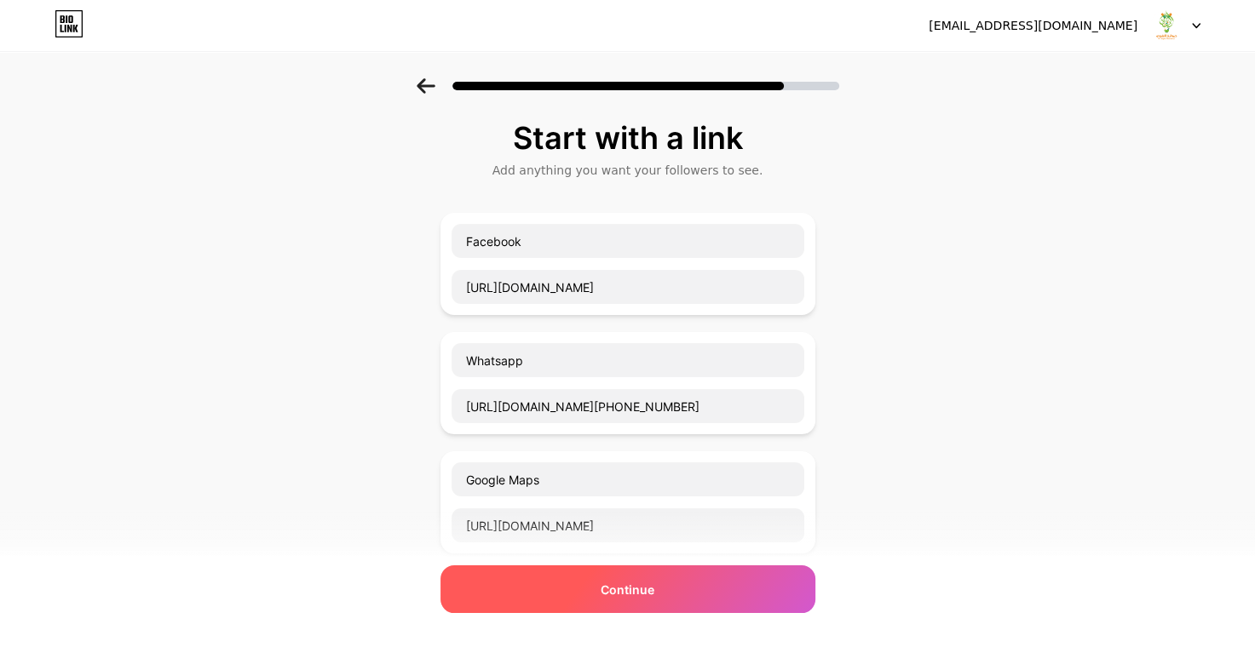
click at [654, 589] on span "Continue" at bounding box center [628, 590] width 54 height 18
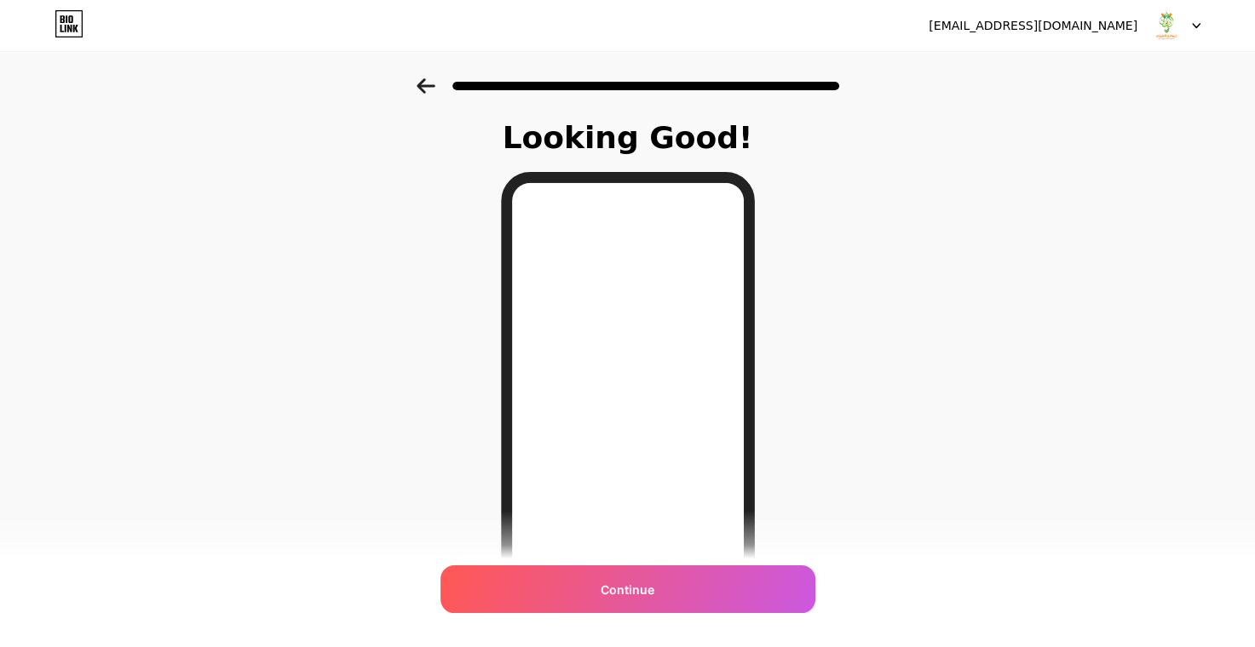
click at [654, 589] on span "Continue" at bounding box center [628, 590] width 54 height 18
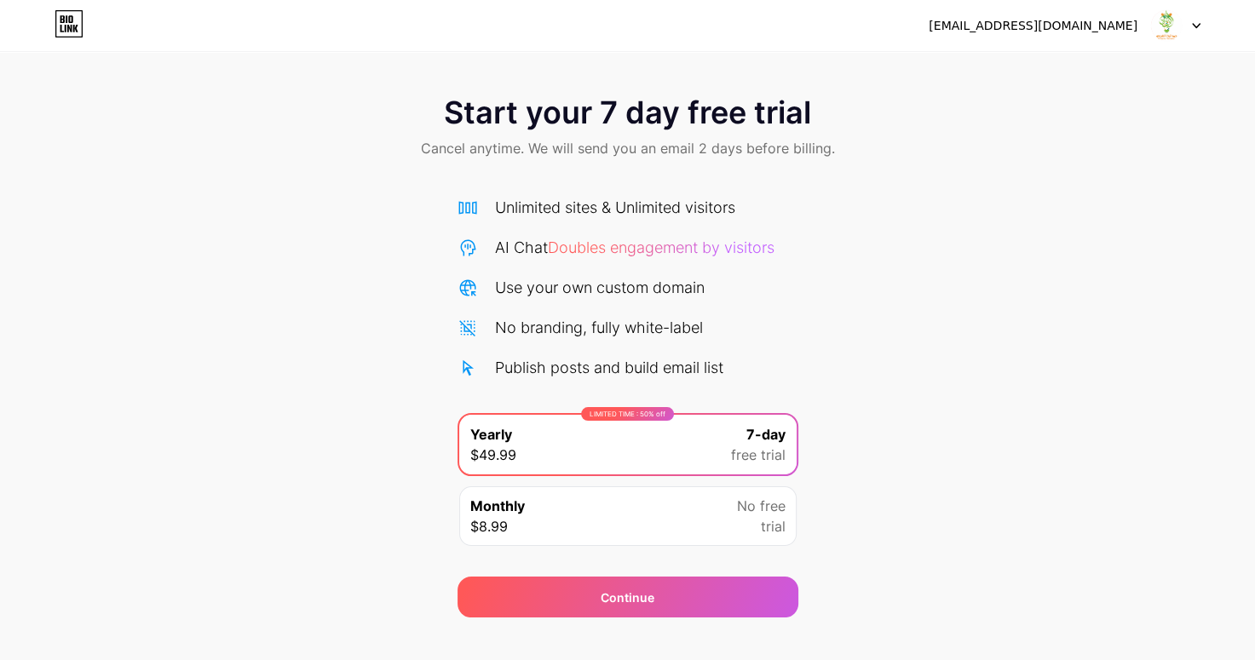
scroll to position [24, 0]
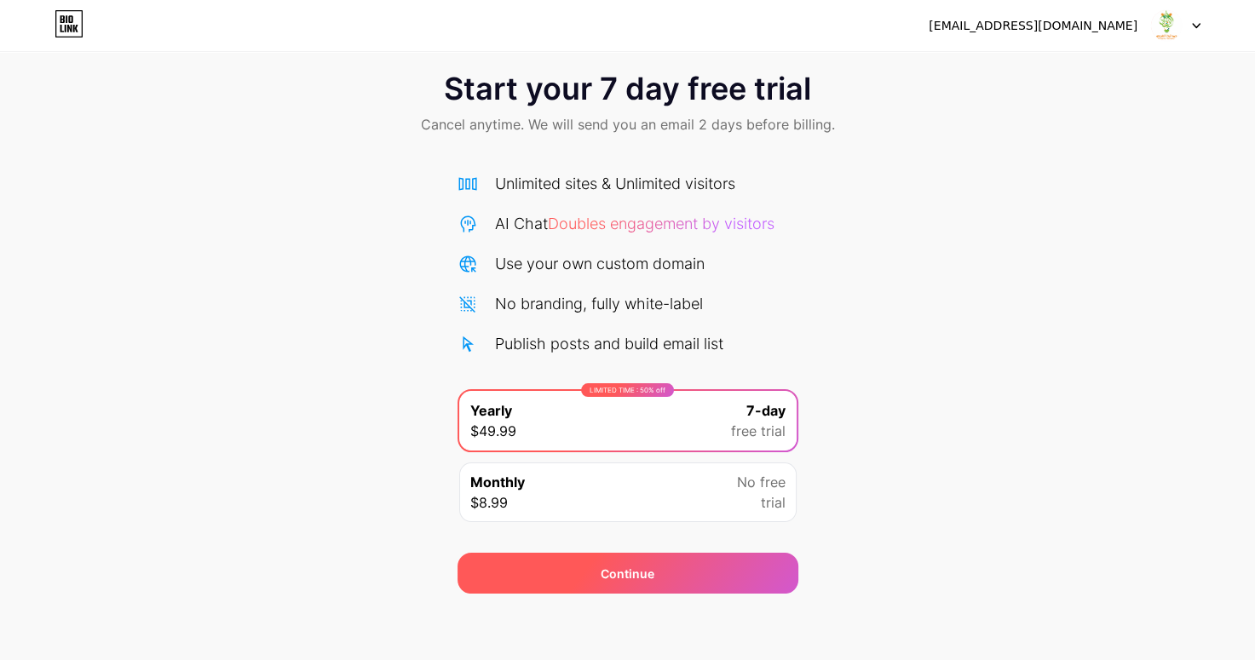
click at [726, 570] on div "Continue" at bounding box center [627, 573] width 341 height 41
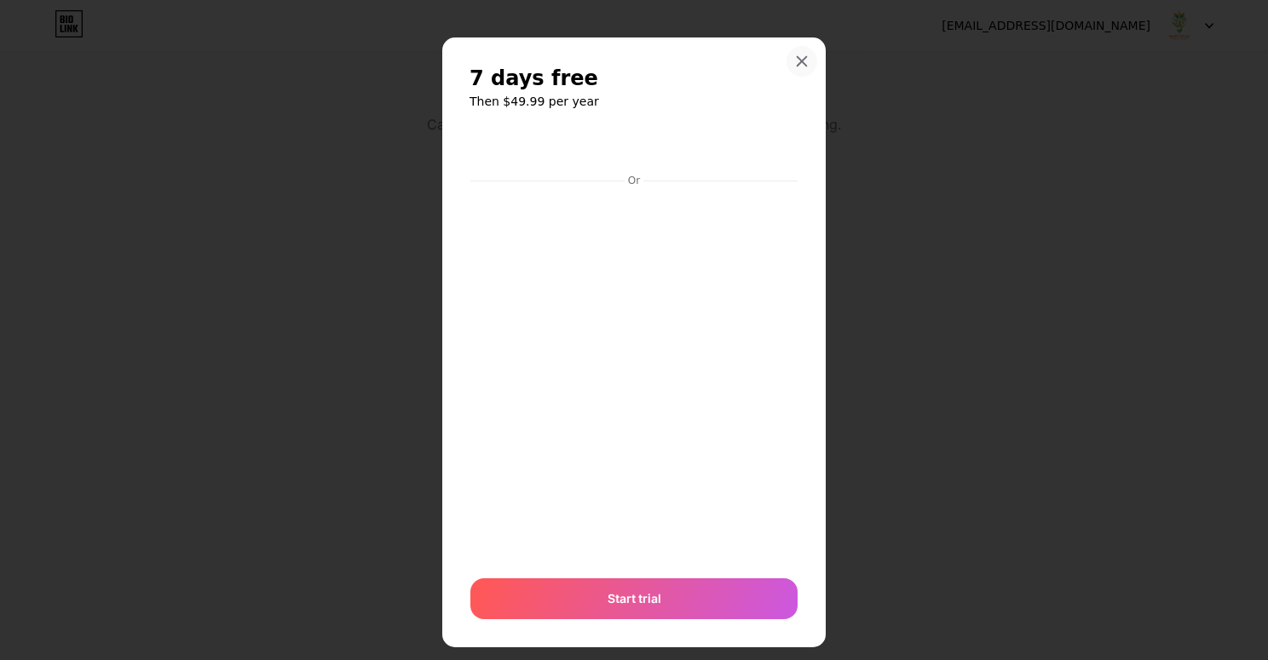
click at [795, 65] on icon at bounding box center [802, 62] width 14 height 14
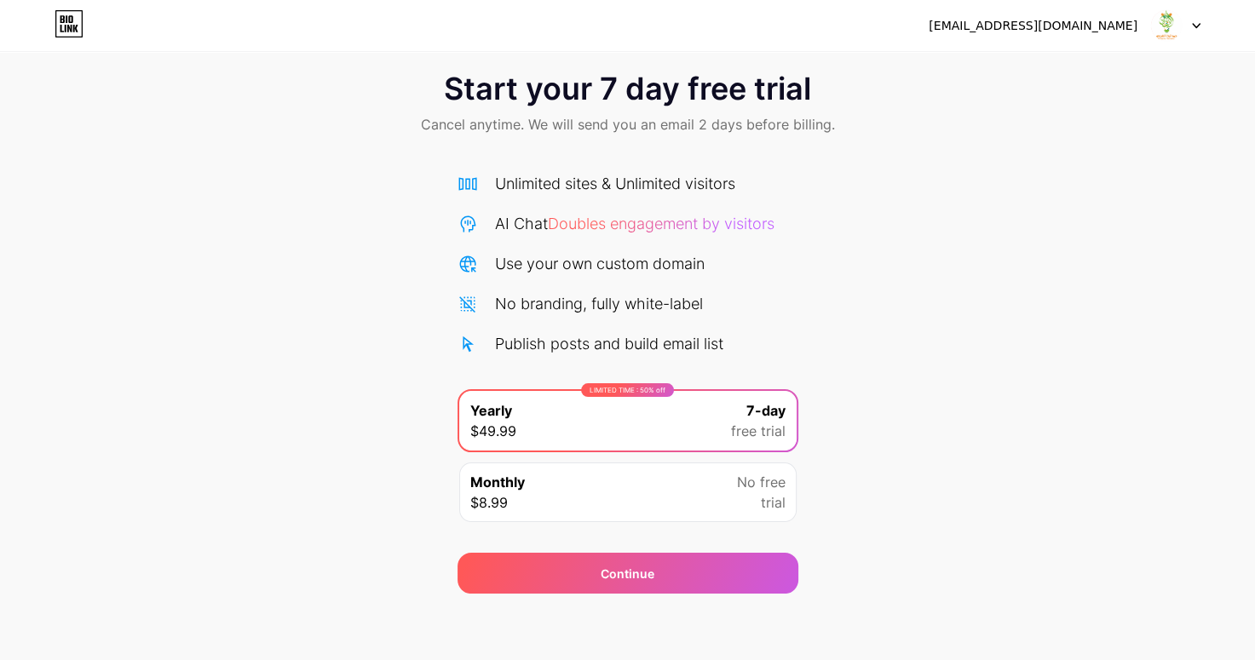
click at [958, 131] on div "Start your 7 day free trial Cancel anytime. We will send you an email 2 days be…" at bounding box center [627, 105] width 1255 height 101
click at [1198, 20] on div at bounding box center [1175, 25] width 49 height 31
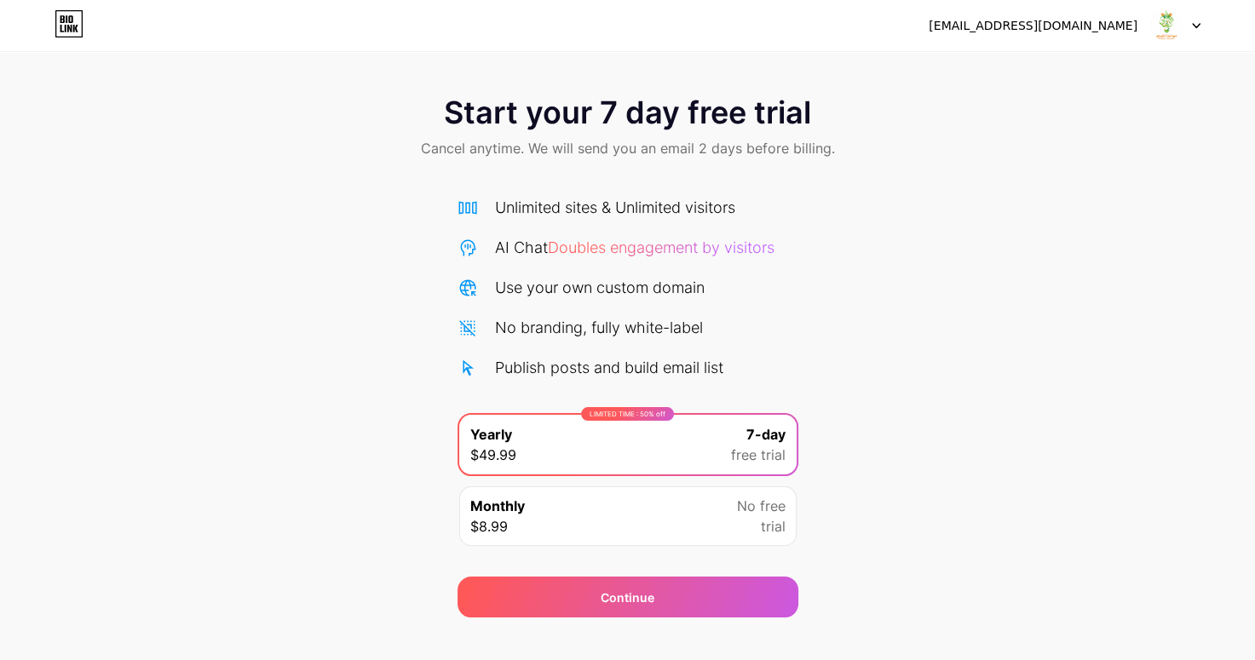
click at [78, 20] on icon at bounding box center [69, 23] width 29 height 27
click at [72, 32] on icon at bounding box center [69, 23] width 29 height 27
click at [722, 522] on div "Monthly $8.99 No free trial" at bounding box center [627, 516] width 337 height 60
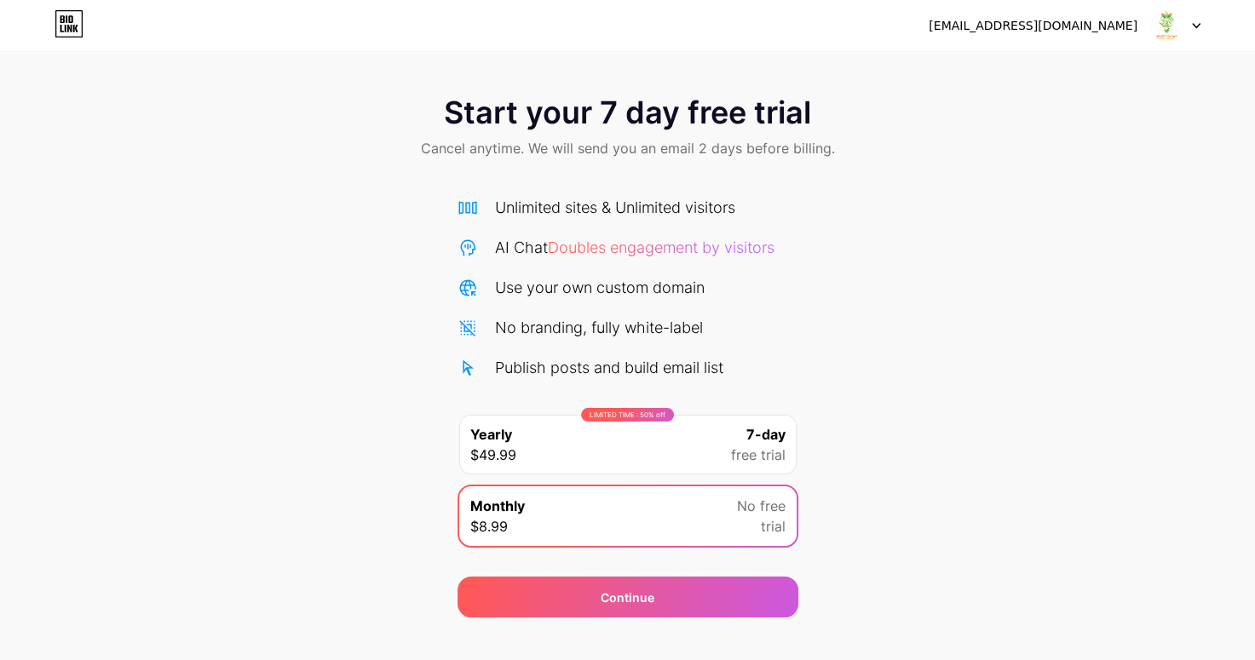
click at [697, 263] on div "Unlimited sites & Unlimited visitors AI Chat Doubles engagement by visitors Use…" at bounding box center [627, 287] width 341 height 183
drag, startPoint x: 716, startPoint y: 236, endPoint x: 716, endPoint y: 250, distance: 13.7
click at [716, 237] on div "AI Chat Doubles engagement by visitors" at bounding box center [634, 247] width 279 height 23
click at [720, 261] on div "Unlimited sites & Unlimited visitors AI Chat Doubles engagement by visitors Use…" at bounding box center [627, 287] width 341 height 183
click at [747, 245] on span "Doubles engagement by visitors" at bounding box center [661, 248] width 227 height 18
